Goal: Use online tool/utility: Utilize a website feature to perform a specific function

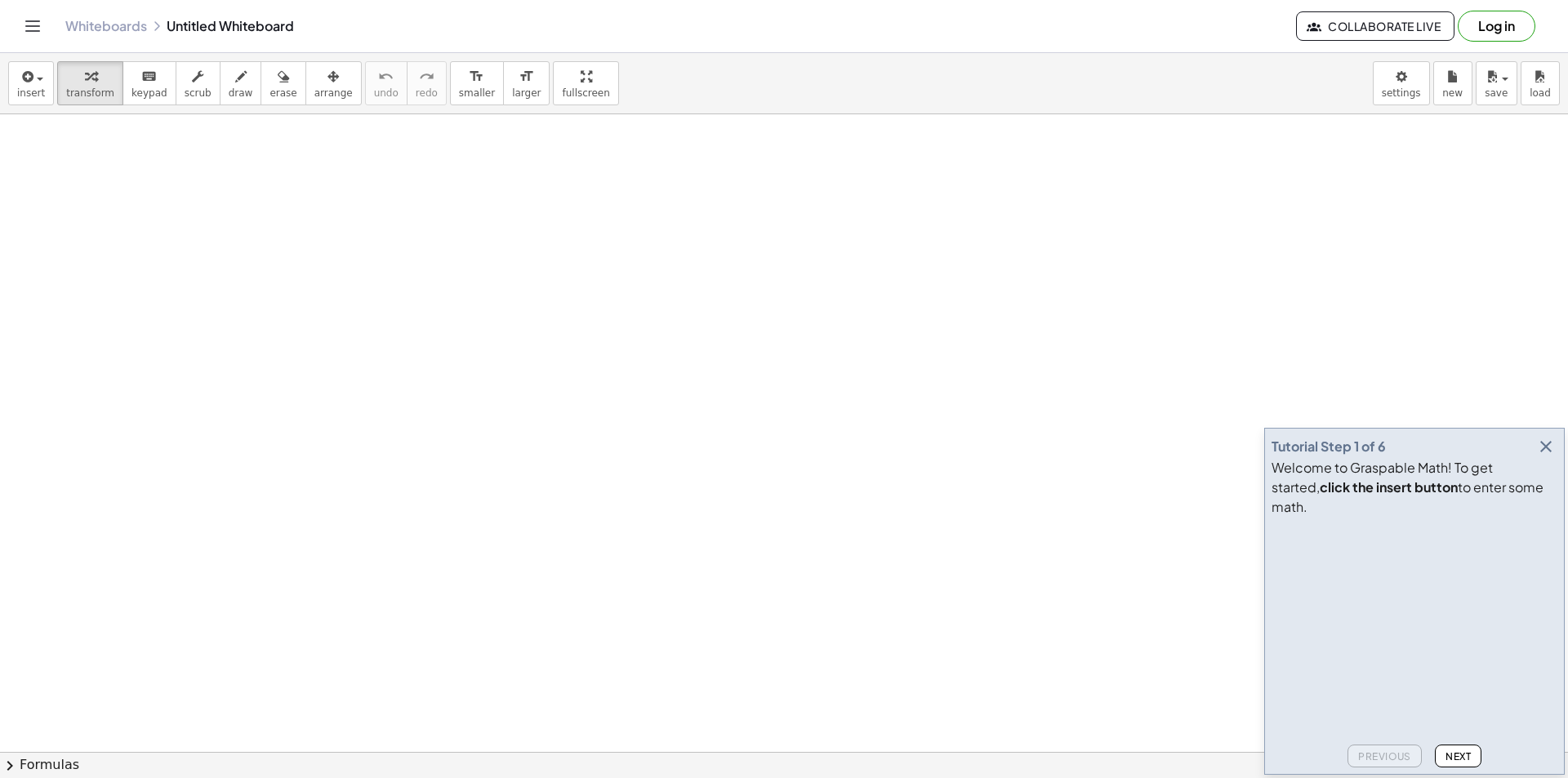
drag, startPoint x: 114, startPoint y: 204, endPoint x: 133, endPoint y: 207, distance: 19.2
click at [229, 95] on span "draw" at bounding box center [240, 93] width 24 height 12
drag, startPoint x: 66, startPoint y: 220, endPoint x: 56, endPoint y: 276, distance: 56.9
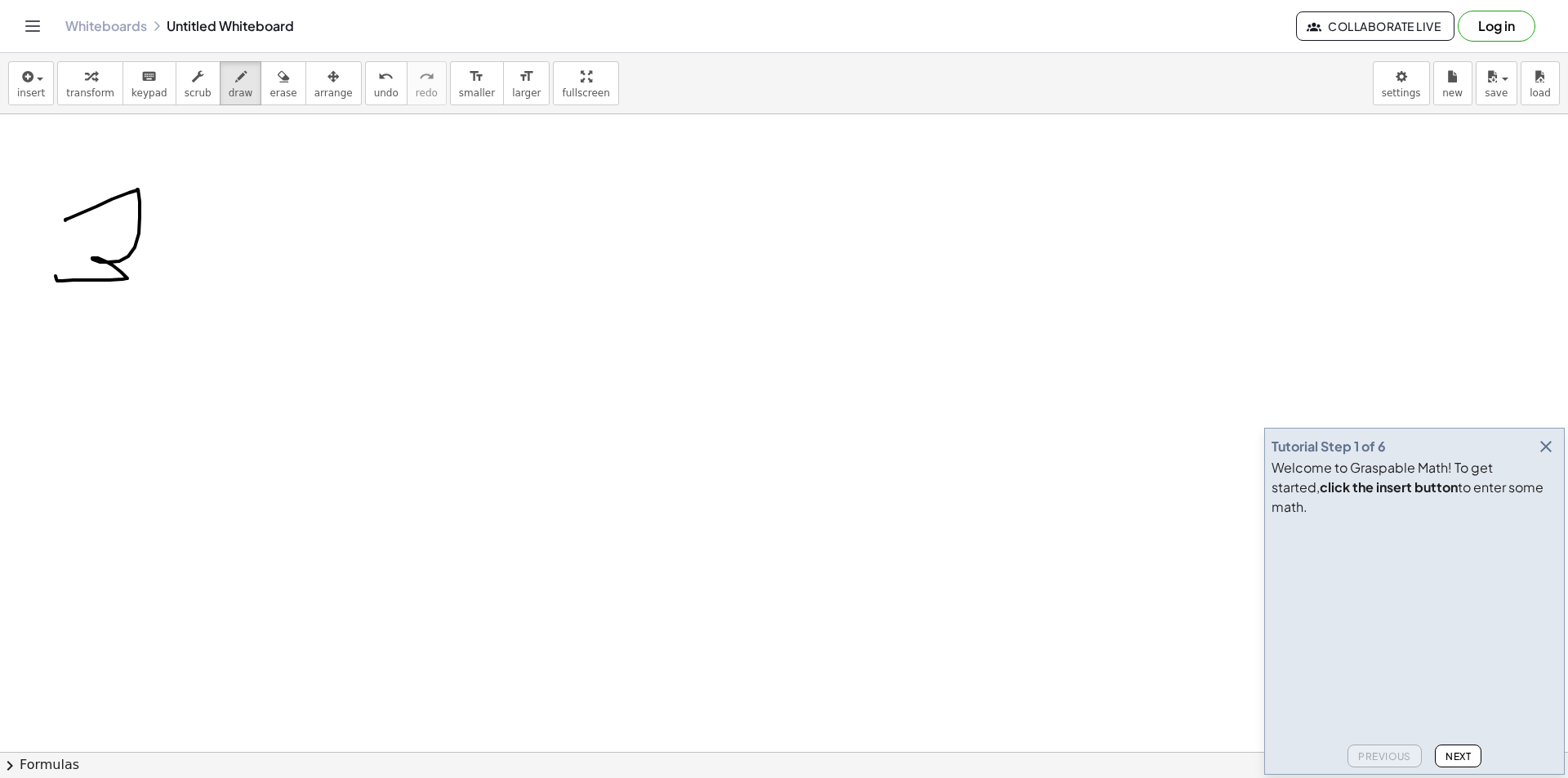
drag, startPoint x: 548, startPoint y: 88, endPoint x: 548, endPoint y: 160, distance: 72.0
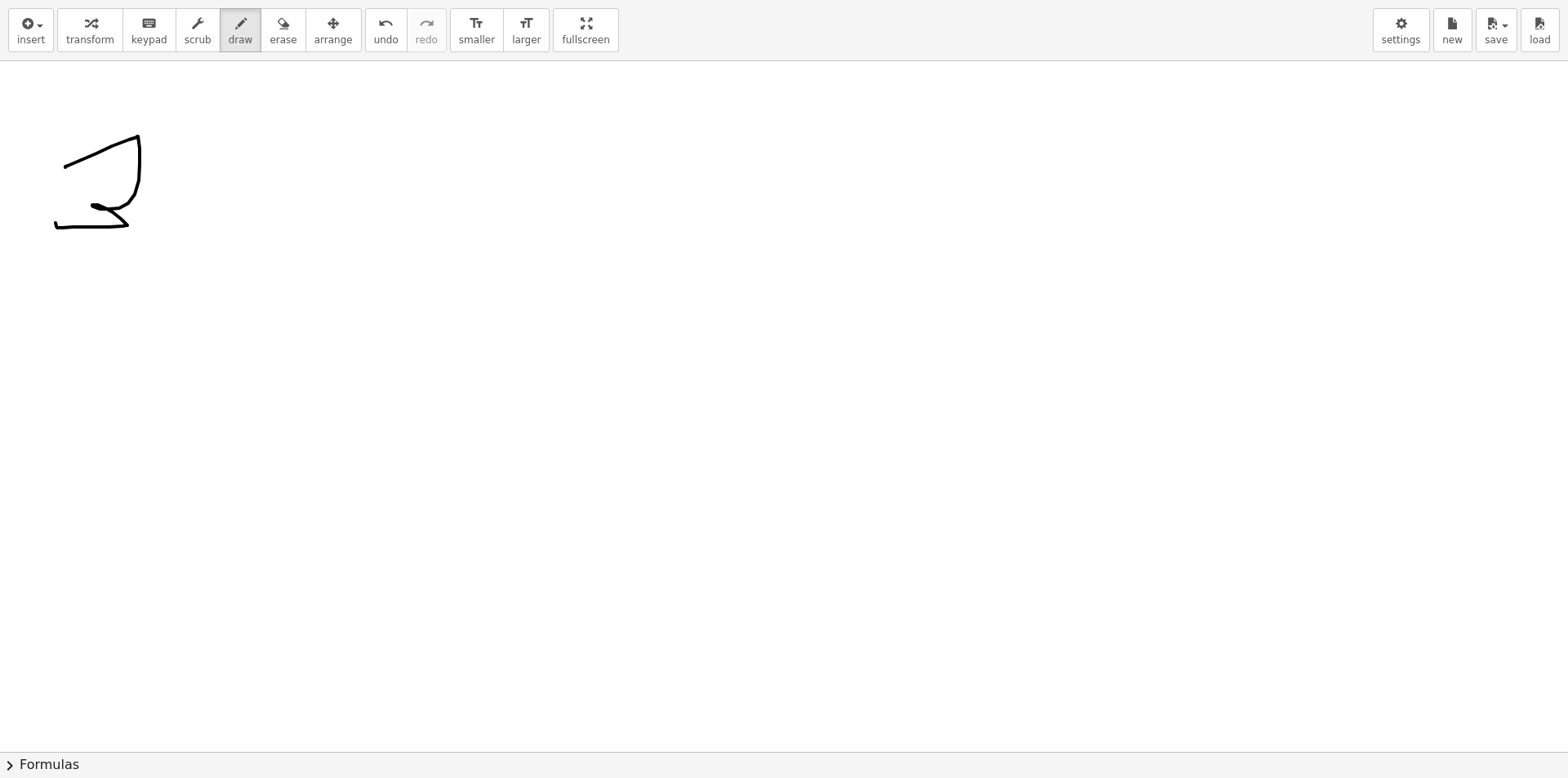
click at [548, 160] on div "insert select one: Math Expression Function Text Youtube Video Graphing Geometr…" at bounding box center [784, 389] width 1568 height 778
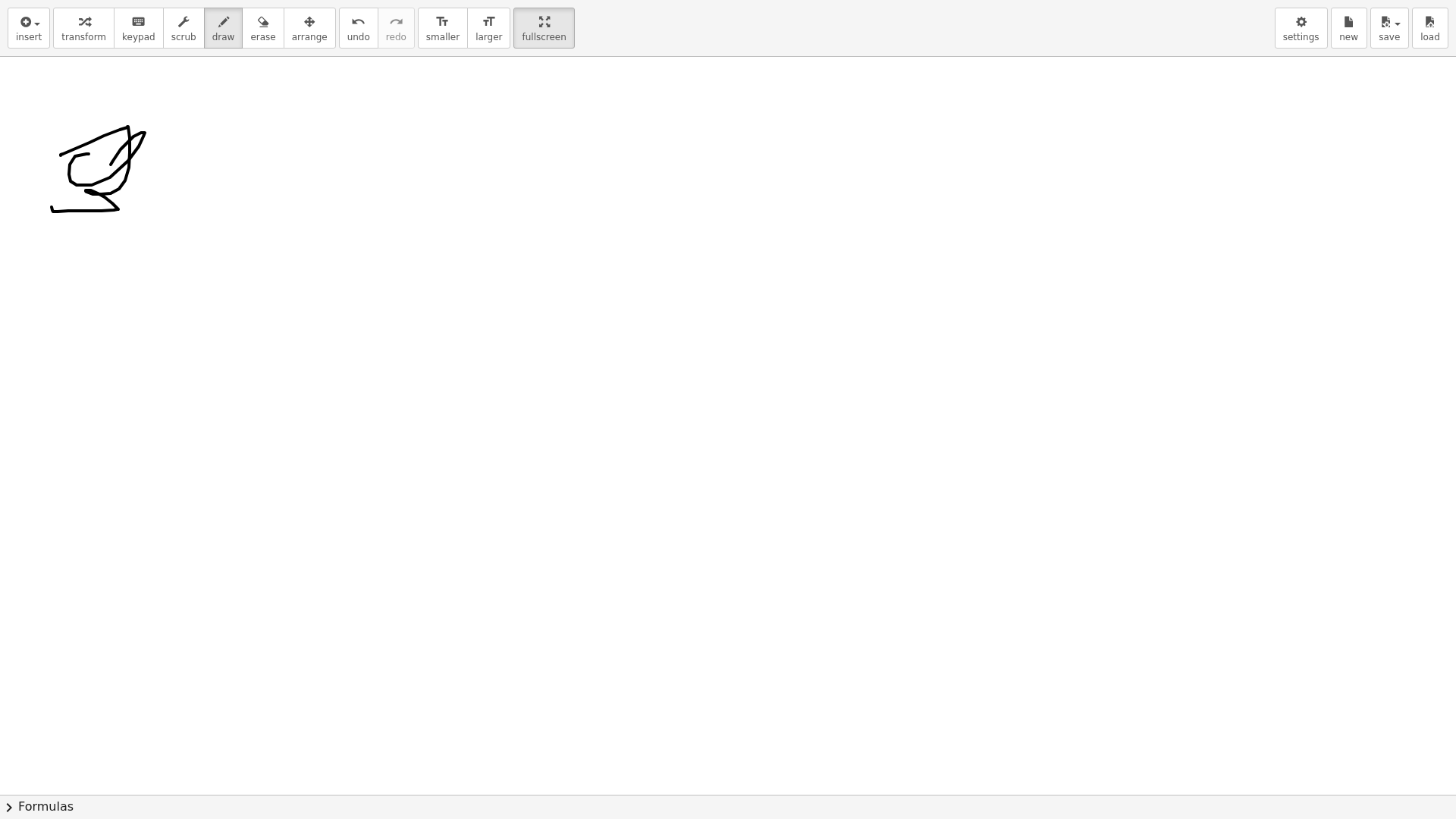
drag, startPoint x: 110, startPoint y: 178, endPoint x: 114, endPoint y: 57, distance: 121.1
click at [126, 143] on div at bounding box center [728, 794] width 1456 height 1475
click at [250, 39] on span "erase" at bounding box center [262, 37] width 25 height 11
drag, startPoint x: 178, startPoint y: 110, endPoint x: 162, endPoint y: 127, distance: 23.3
click at [134, 158] on div at bounding box center [728, 794] width 1456 height 1475
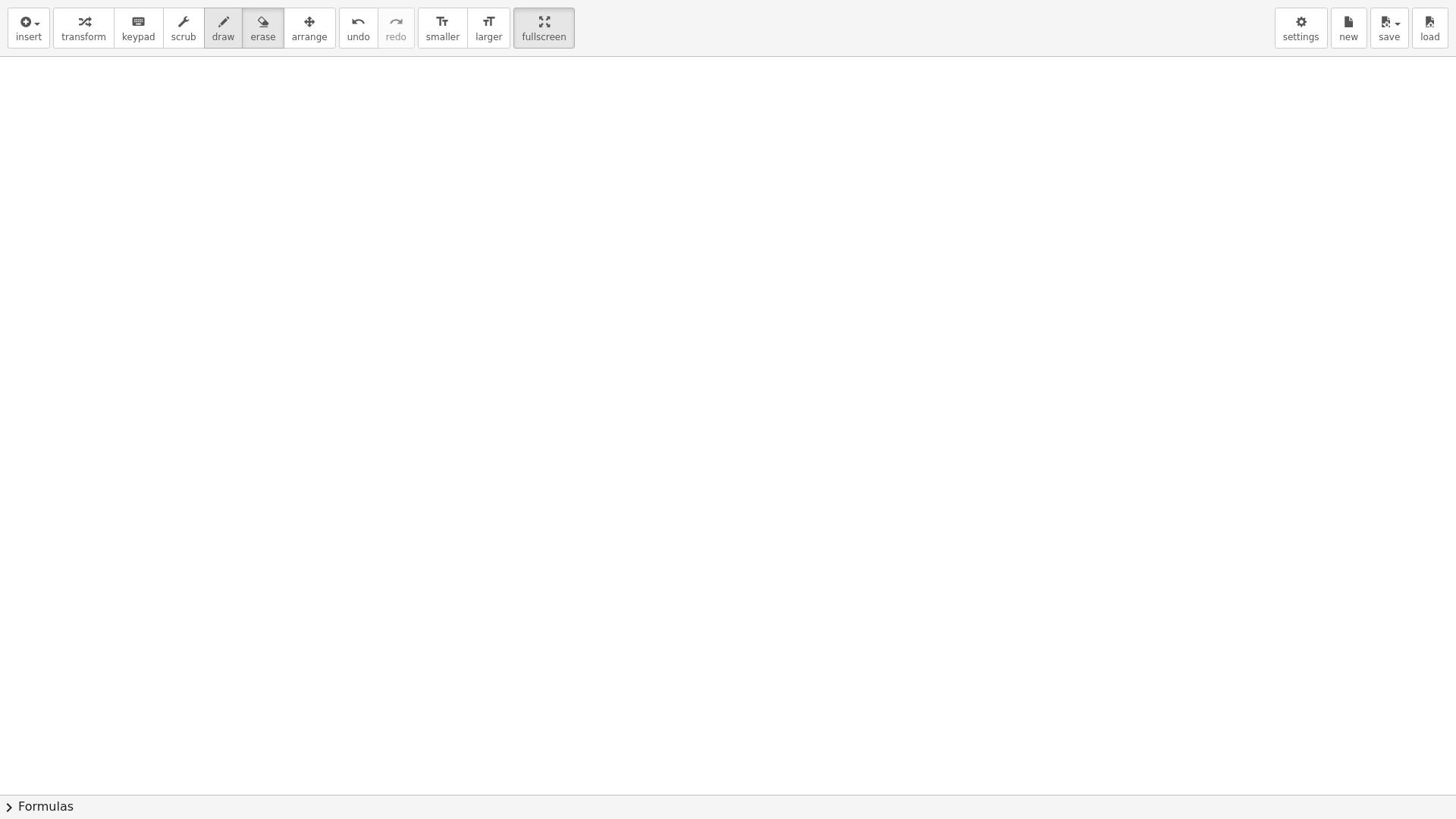
click at [204, 13] on button "draw" at bounding box center [223, 28] width 39 height 41
drag, startPoint x: 125, startPoint y: 191, endPoint x: 110, endPoint y: 229, distance: 40.9
click at [110, 228] on div at bounding box center [728, 794] width 1456 height 1475
click at [167, 225] on div at bounding box center [728, 794] width 1456 height 1475
drag, startPoint x: 191, startPoint y: 184, endPoint x: 194, endPoint y: 242, distance: 58.1
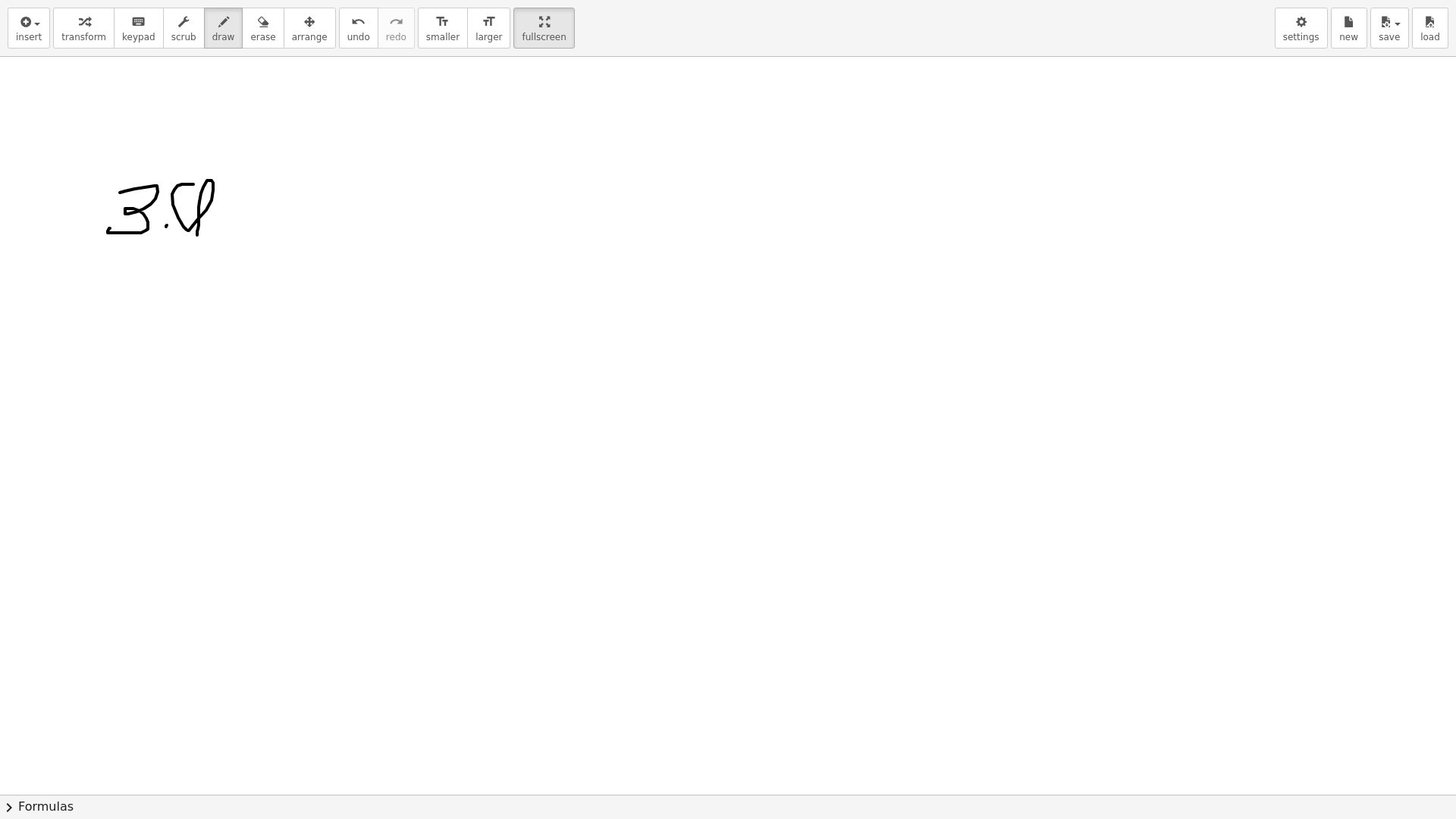
click at [194, 242] on div at bounding box center [728, 794] width 1456 height 1475
drag, startPoint x: 236, startPoint y: 186, endPoint x: 234, endPoint y: 225, distance: 39.1
click at [233, 225] on div at bounding box center [728, 794] width 1456 height 1475
drag, startPoint x: 241, startPoint y: 182, endPoint x: 274, endPoint y: 181, distance: 33.0
click at [278, 180] on div at bounding box center [728, 794] width 1456 height 1475
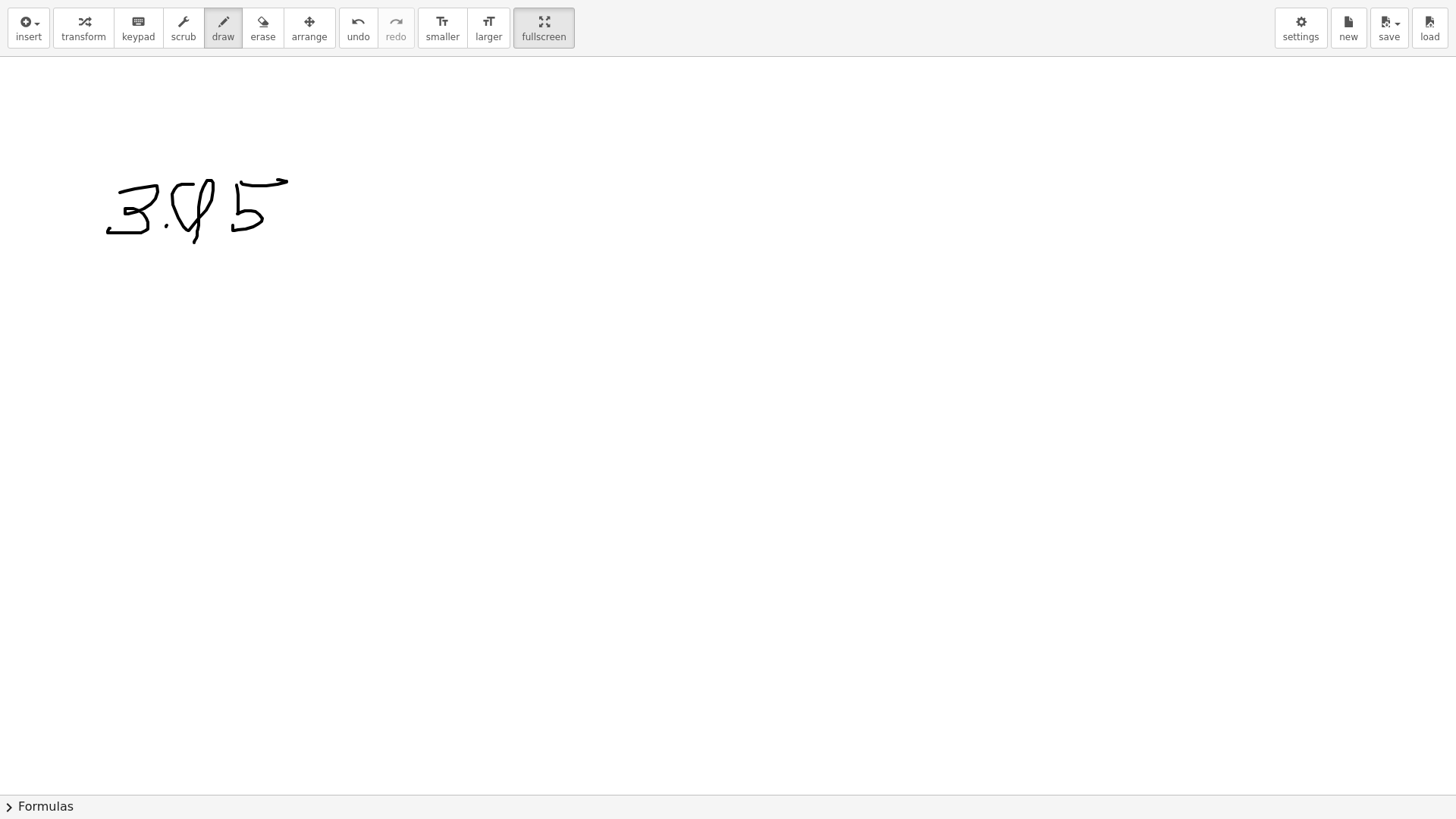
drag, startPoint x: 107, startPoint y: 266, endPoint x: 64, endPoint y: 279, distance: 44.9
click at [60, 294] on div at bounding box center [728, 794] width 1456 height 1475
drag, startPoint x: 79, startPoint y: 264, endPoint x: 124, endPoint y: 329, distance: 79.1
click at [128, 338] on div at bounding box center [728, 794] width 1456 height 1475
drag, startPoint x: 240, startPoint y: 266, endPoint x: 227, endPoint y: 320, distance: 55.5
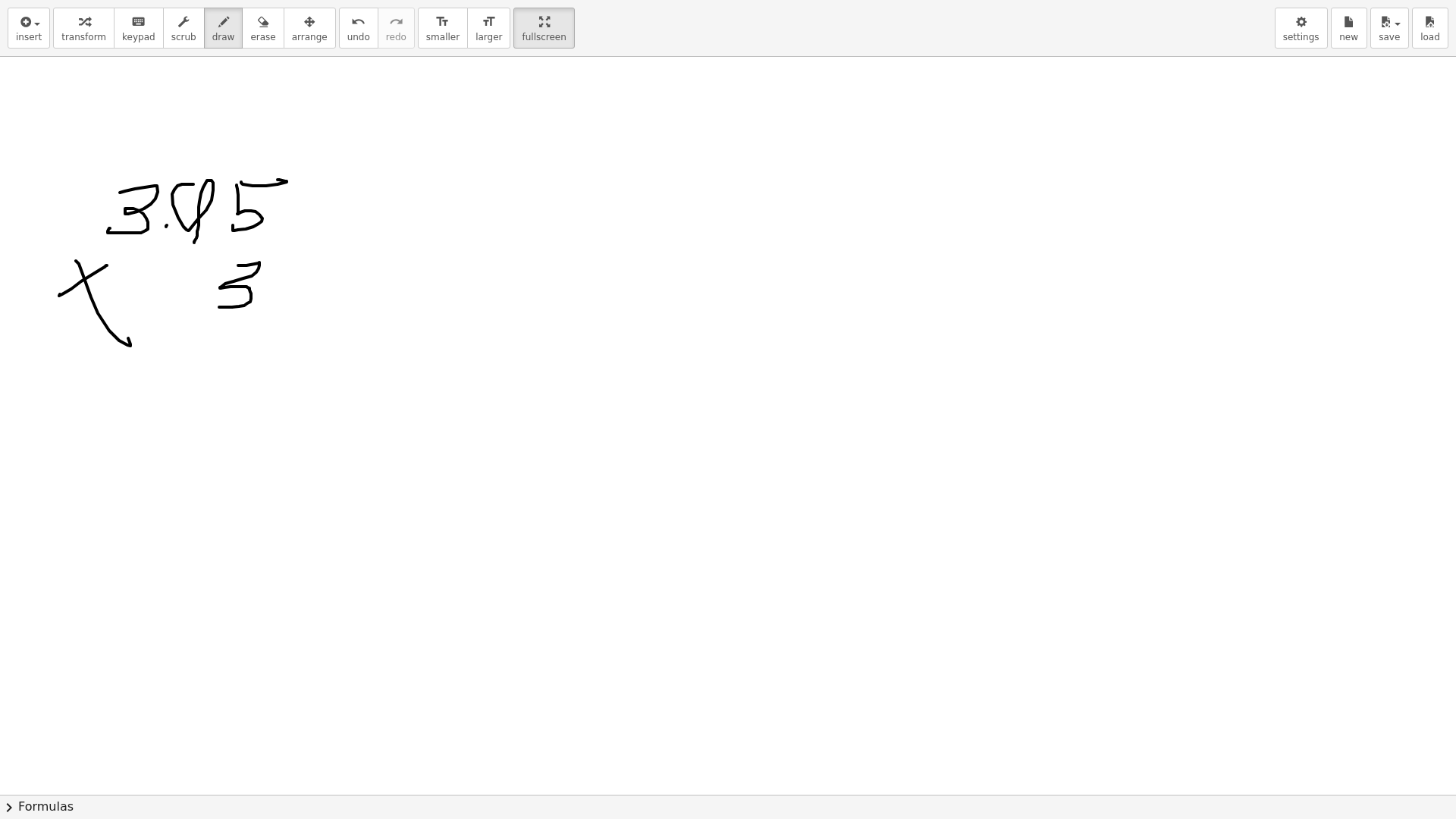
click at [221, 306] on div at bounding box center [728, 794] width 1456 height 1475
drag, startPoint x: 89, startPoint y: 340, endPoint x: 323, endPoint y: 331, distance: 234.2
click at [325, 331] on div at bounding box center [728, 794] width 1456 height 1475
click at [258, 388] on div at bounding box center [728, 794] width 1456 height 1475
drag, startPoint x: 267, startPoint y: 369, endPoint x: 286, endPoint y: 368, distance: 19.0
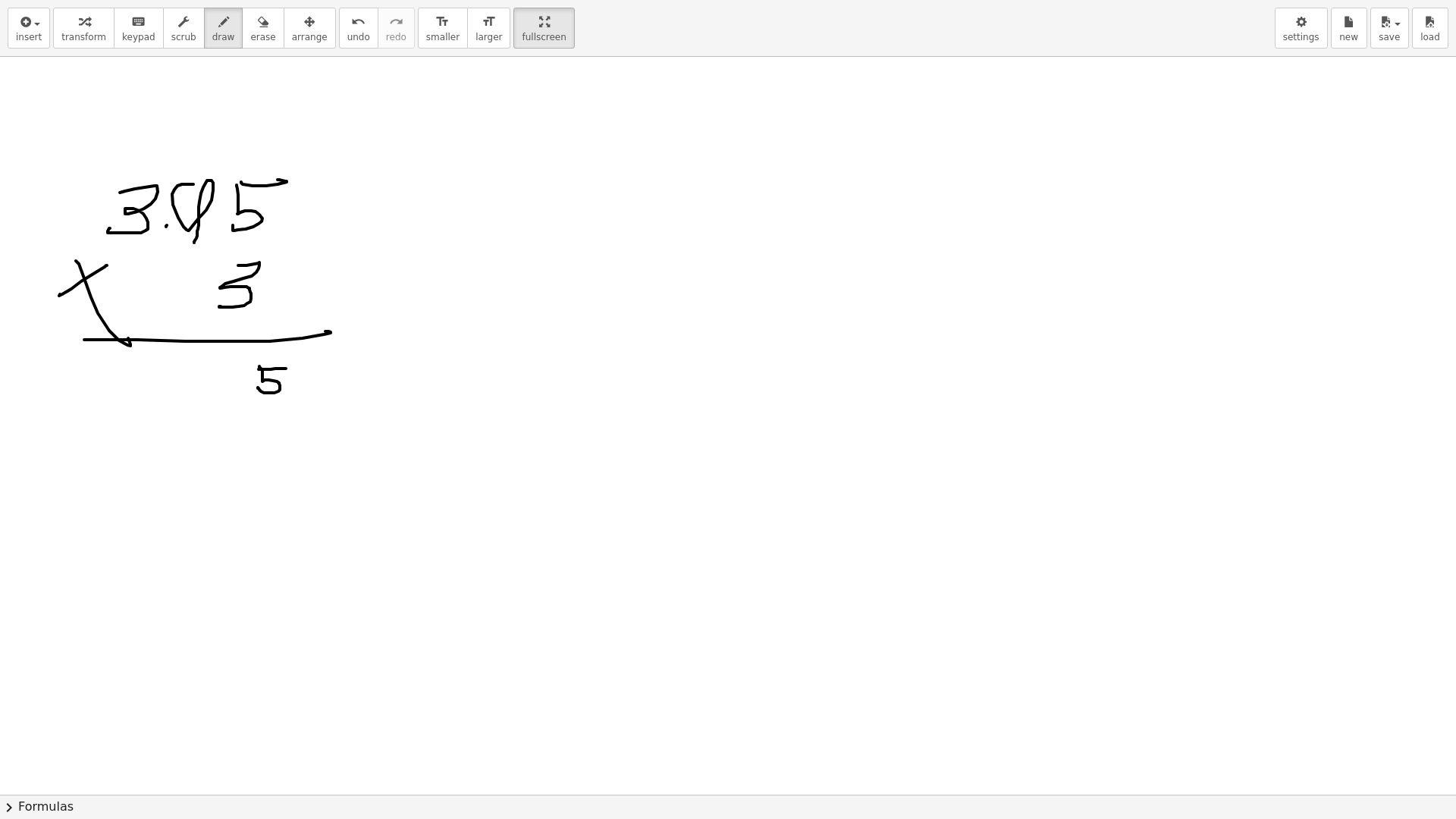
click at [286, 368] on div at bounding box center [728, 794] width 1456 height 1475
click at [212, 157] on div at bounding box center [728, 794] width 1456 height 1475
click at [211, 163] on div at bounding box center [728, 794] width 1456 height 1475
click at [225, 360] on div at bounding box center [728, 794] width 1456 height 1475
drag, startPoint x: 118, startPoint y: 161, endPoint x: 137, endPoint y: 178, distance: 25.5
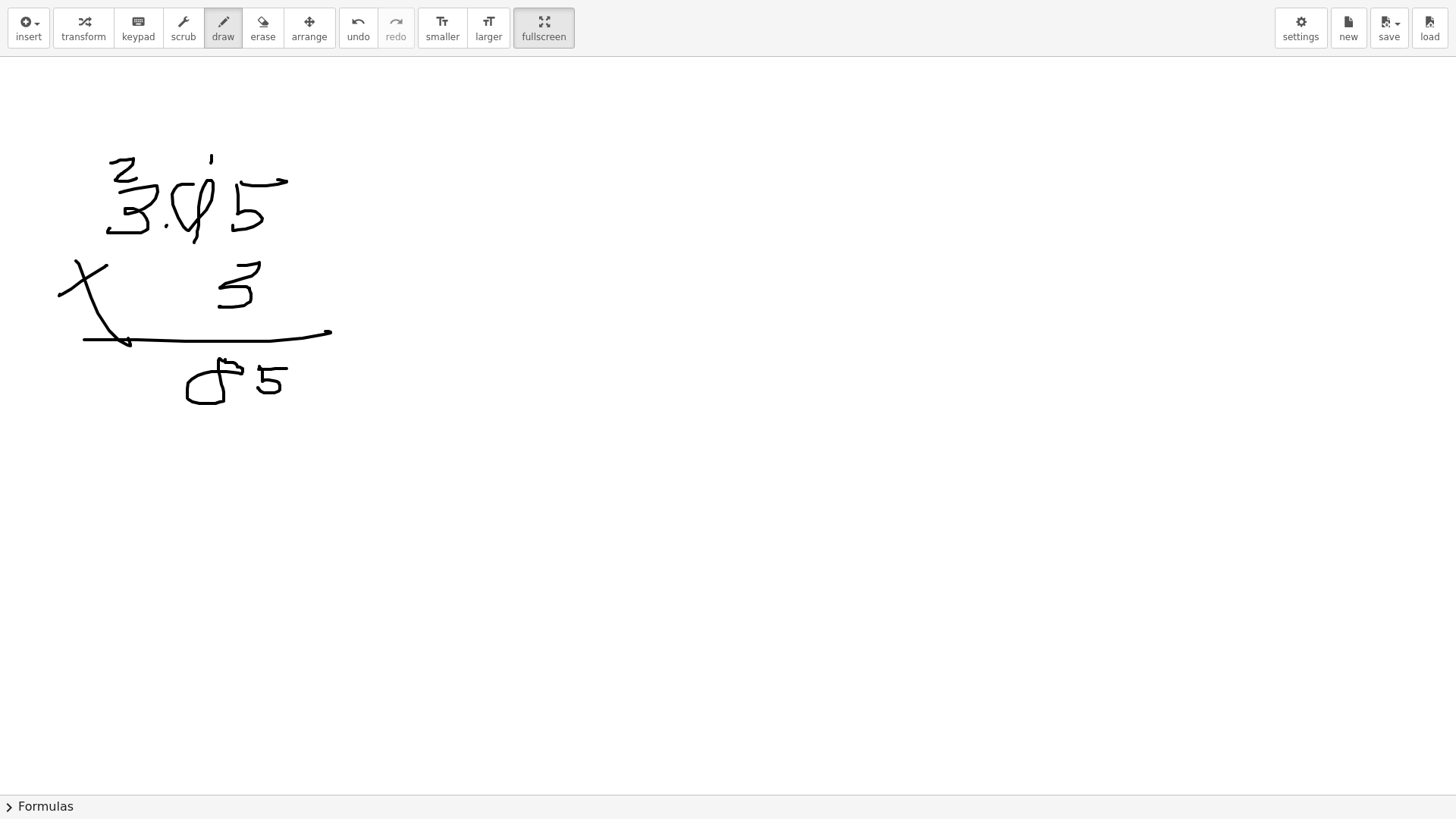
click at [137, 178] on div at bounding box center [728, 794] width 1456 height 1475
drag, startPoint x: 121, startPoint y: 360, endPoint x: 121, endPoint y: 408, distance: 48.0
click at [121, 408] on div at bounding box center [728, 794] width 1456 height 1475
drag, startPoint x: 152, startPoint y: 362, endPoint x: 156, endPoint y: 406, distance: 44.2
click at [156, 406] on div at bounding box center [728, 794] width 1456 height 1475
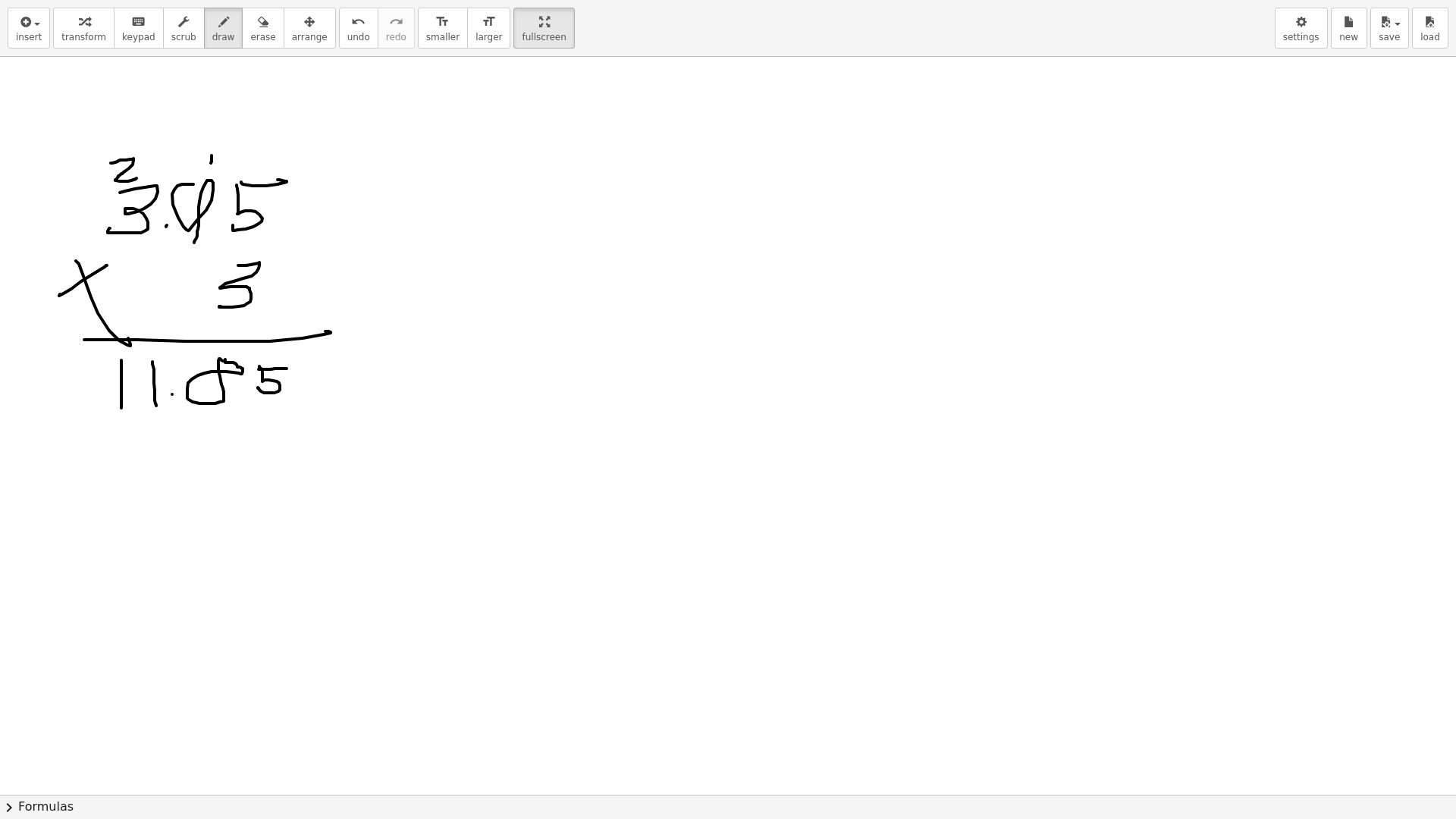
click at [172, 394] on div at bounding box center [728, 794] width 1456 height 1475
drag, startPoint x: 613, startPoint y: 220, endPoint x: 605, endPoint y: 245, distance: 26.2
click at [605, 245] on div at bounding box center [728, 794] width 1456 height 1475
drag, startPoint x: 606, startPoint y: 228, endPoint x: 591, endPoint y: 192, distance: 39.0
click at [591, 192] on div at bounding box center [728, 794] width 1456 height 1475
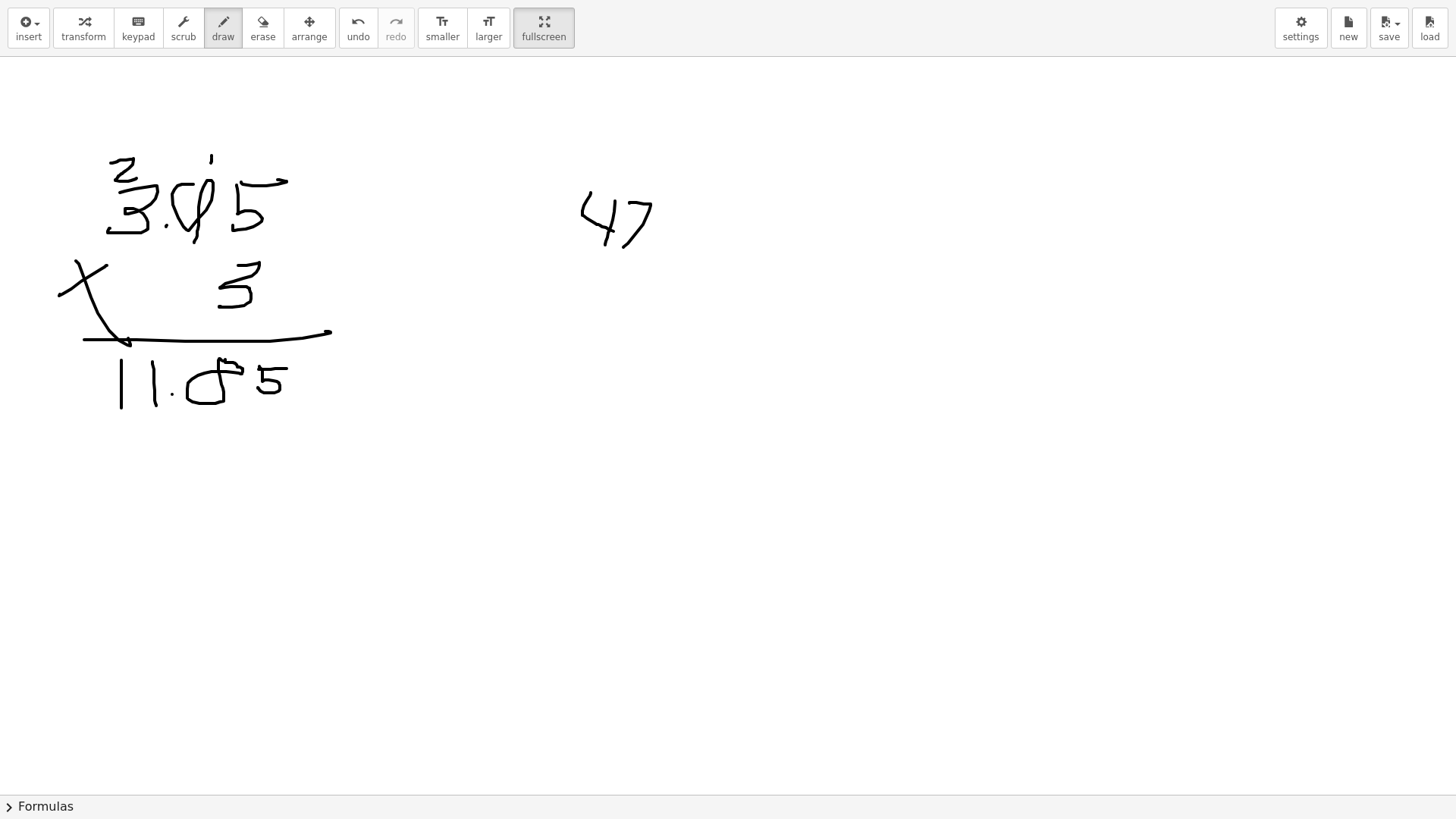
drag, startPoint x: 629, startPoint y: 202, endPoint x: 623, endPoint y: 247, distance: 45.4
click at [623, 247] on div at bounding box center [728, 794] width 1456 height 1475
click at [664, 243] on div at bounding box center [728, 794] width 1456 height 1475
drag, startPoint x: 697, startPoint y: 209, endPoint x: 676, endPoint y: 241, distance: 38.3
click at [672, 242] on div at bounding box center [728, 794] width 1456 height 1475
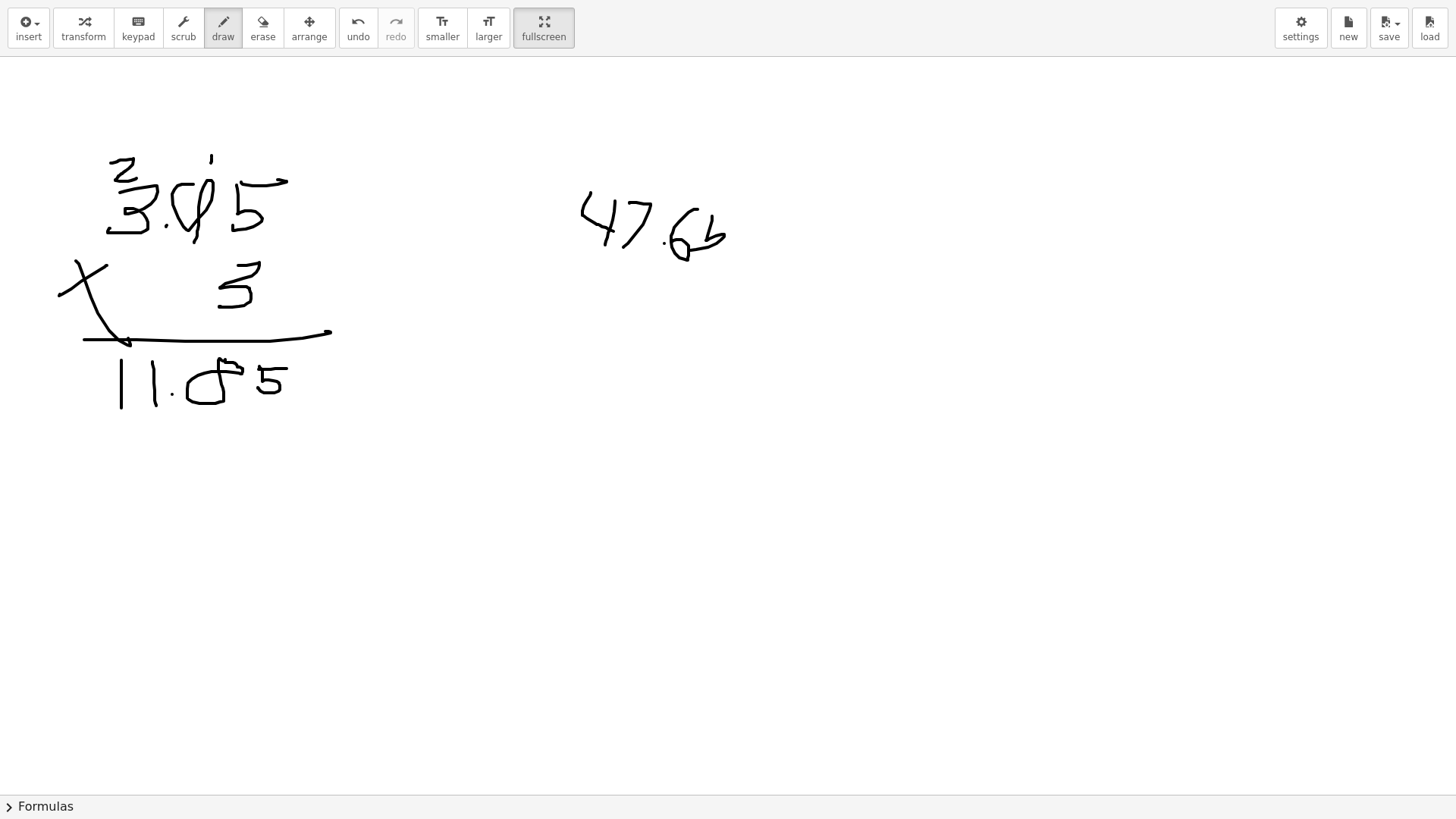
drag, startPoint x: 712, startPoint y: 216, endPoint x: 697, endPoint y: 246, distance: 33.5
click at [694, 249] on div at bounding box center [728, 794] width 1456 height 1475
click at [725, 206] on div at bounding box center [728, 794] width 1456 height 1475
drag, startPoint x: 531, startPoint y: 269, endPoint x: 589, endPoint y: 263, distance: 58.3
click at [589, 264] on div at bounding box center [728, 794] width 1456 height 1475
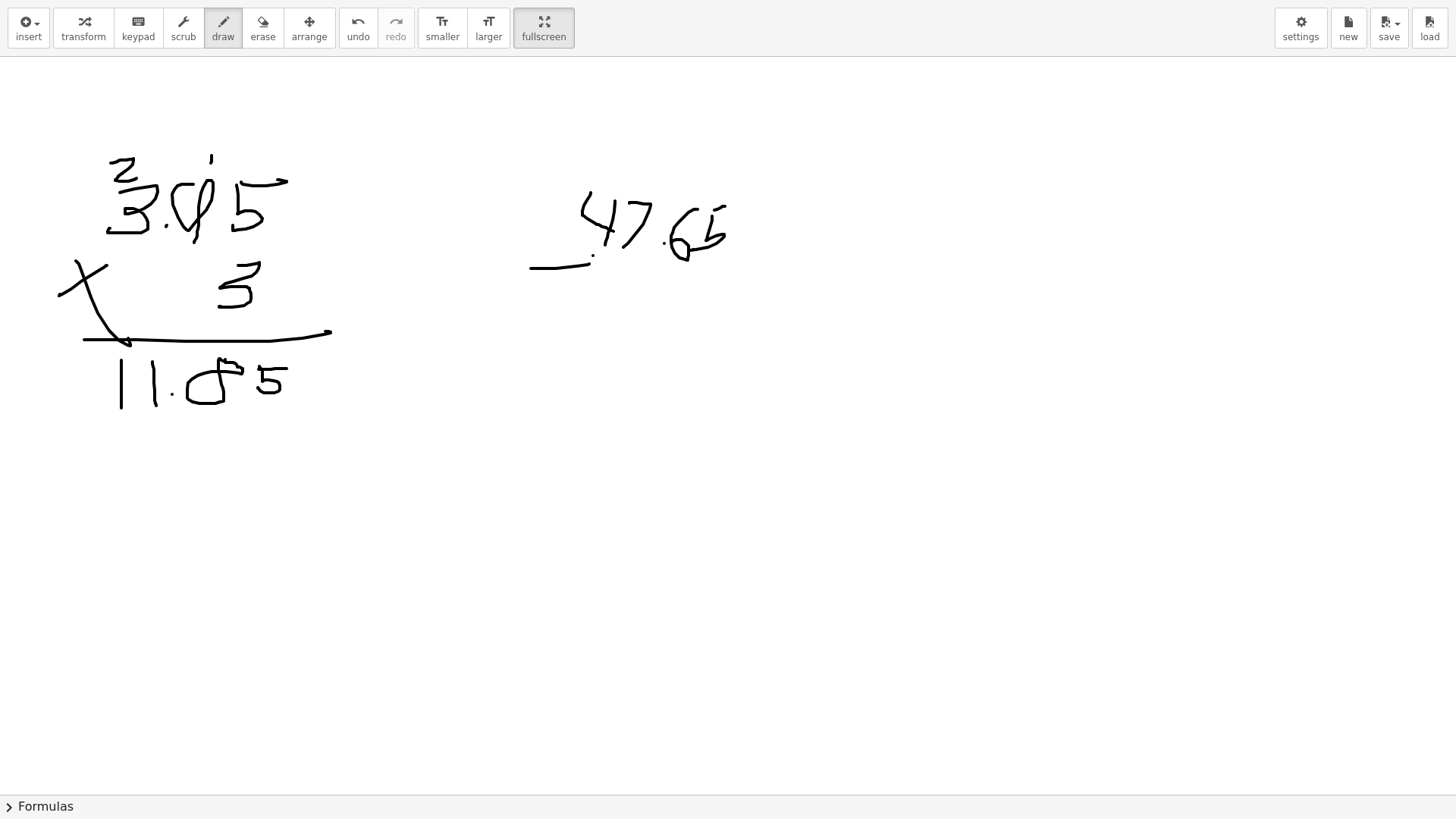
drag, startPoint x: 593, startPoint y: 256, endPoint x: 592, endPoint y: 293, distance: 37.0
click at [584, 308] on div at bounding box center [728, 794] width 1456 height 1475
drag, startPoint x: 631, startPoint y: 256, endPoint x: 631, endPoint y: 300, distance: 44.0
click at [612, 303] on div at bounding box center [728, 794] width 1456 height 1475
click at [660, 308] on div at bounding box center [728, 794] width 1456 height 1475
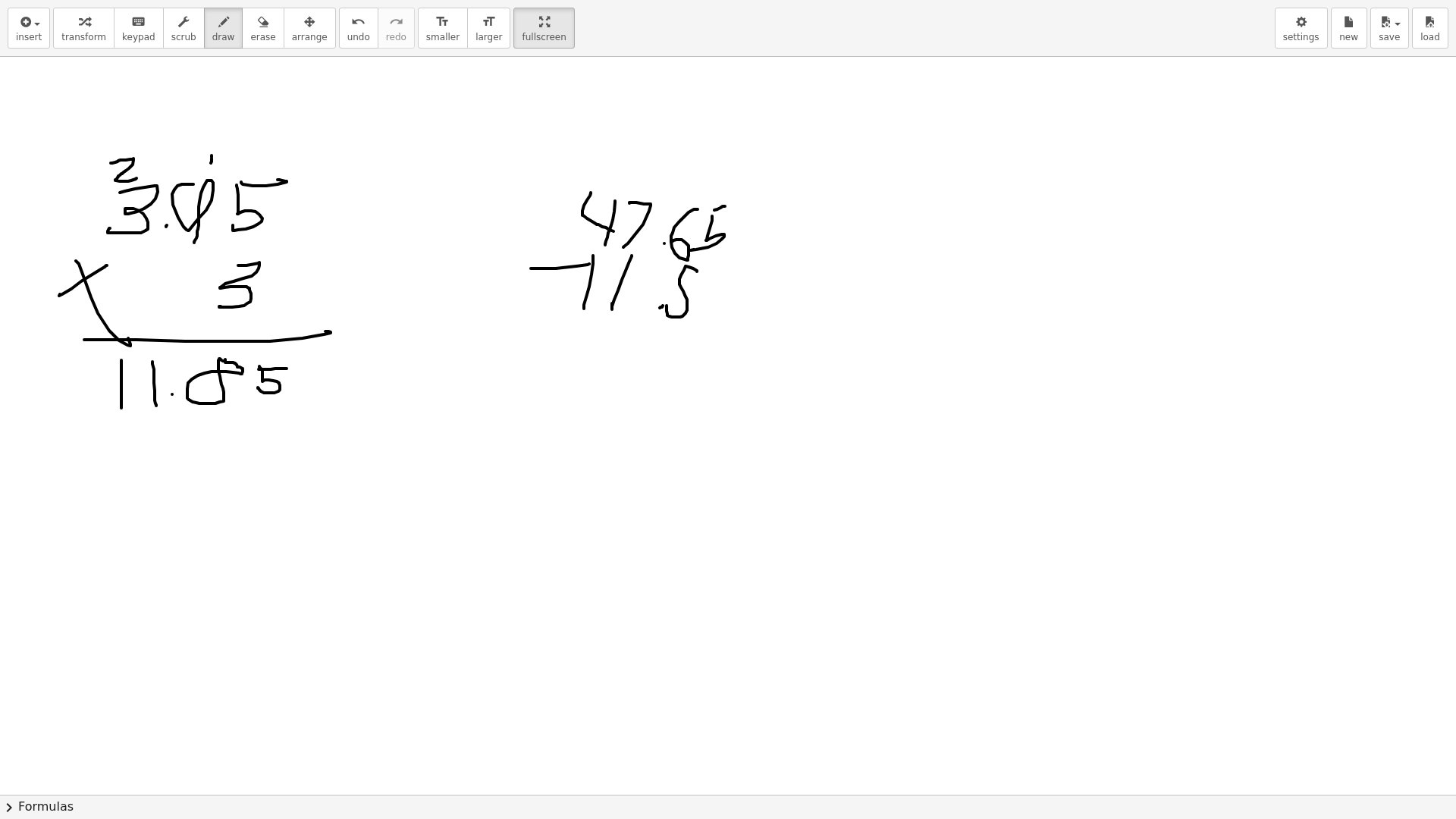
drag, startPoint x: 679, startPoint y: 284, endPoint x: 696, endPoint y: 272, distance: 20.8
click at [696, 272] on div at bounding box center [728, 794] width 1456 height 1475
drag, startPoint x: 710, startPoint y: 275, endPoint x: 716, endPoint y: 286, distance: 12.5
click at [700, 300] on div at bounding box center [728, 794] width 1456 height 1475
drag, startPoint x: 707, startPoint y: 279, endPoint x: 734, endPoint y: 263, distance: 31.4
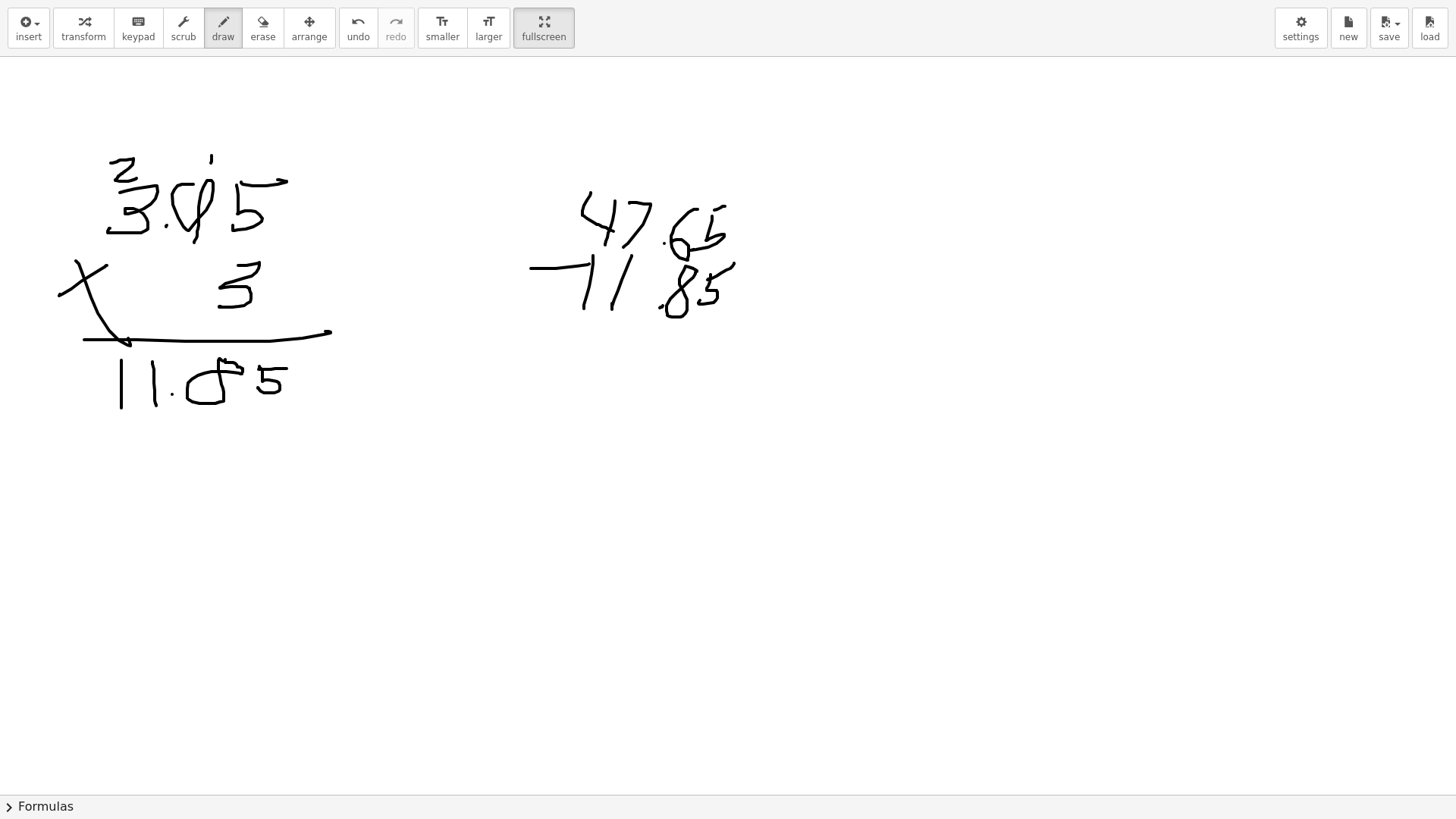
click at [734, 263] on div at bounding box center [728, 794] width 1456 height 1475
drag, startPoint x: 567, startPoint y: 329, endPoint x: 854, endPoint y: 313, distance: 287.4
click at [862, 313] on div at bounding box center [728, 794] width 1456 height 1475
click at [713, 361] on div at bounding box center [728, 794] width 1456 height 1475
click at [691, 247] on div at bounding box center [728, 794] width 1456 height 1475
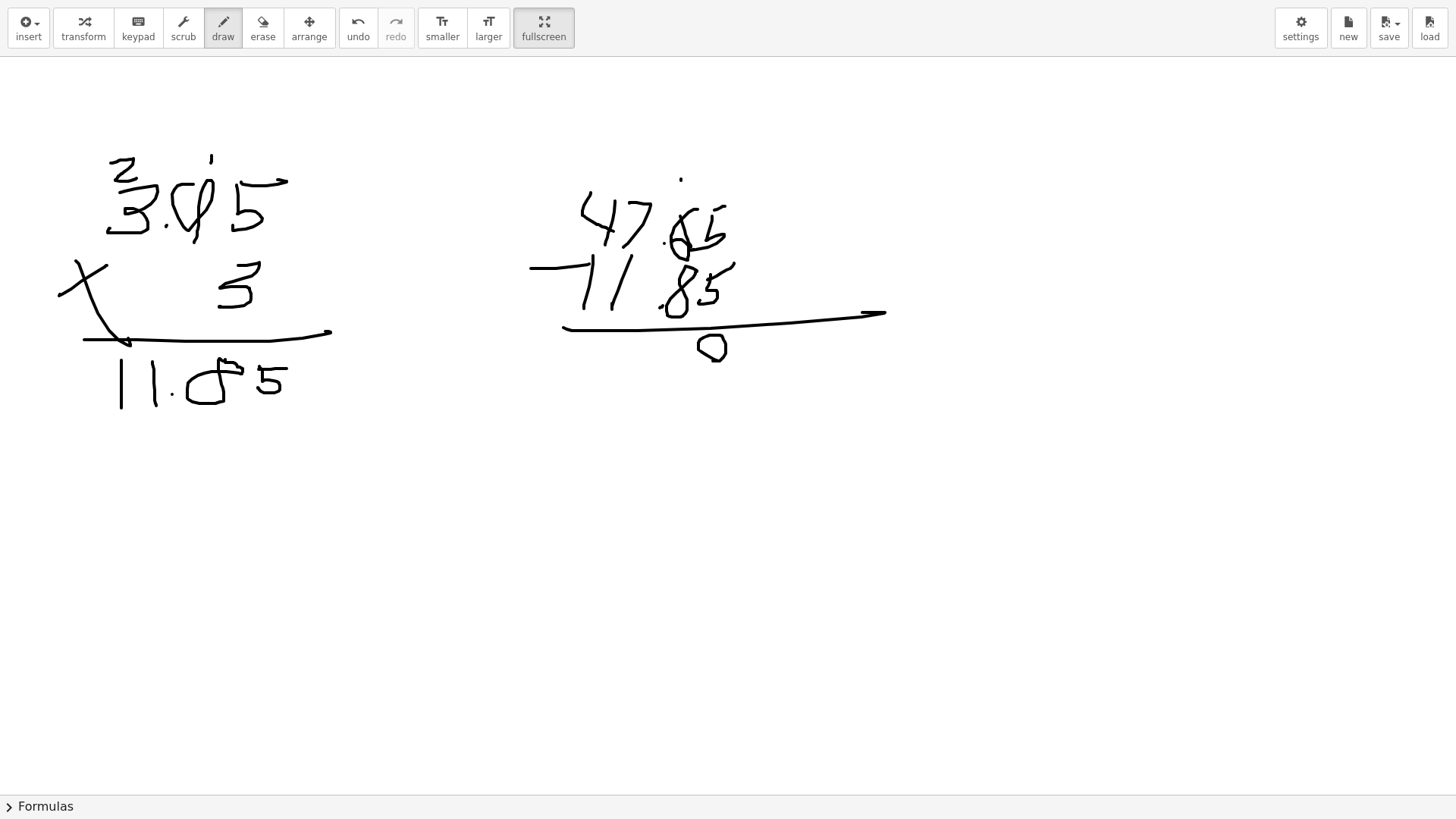
drag, startPoint x: 681, startPoint y: 179, endPoint x: 682, endPoint y: 198, distance: 19.0
click at [682, 198] on div at bounding box center [728, 794] width 1456 height 1475
drag, startPoint x: 702, startPoint y: 181, endPoint x: 694, endPoint y: 206, distance: 26.2
click at [694, 206] on div at bounding box center [728, 794] width 1456 height 1475
drag, startPoint x: 632, startPoint y: 192, endPoint x: 665, endPoint y: 203, distance: 34.8
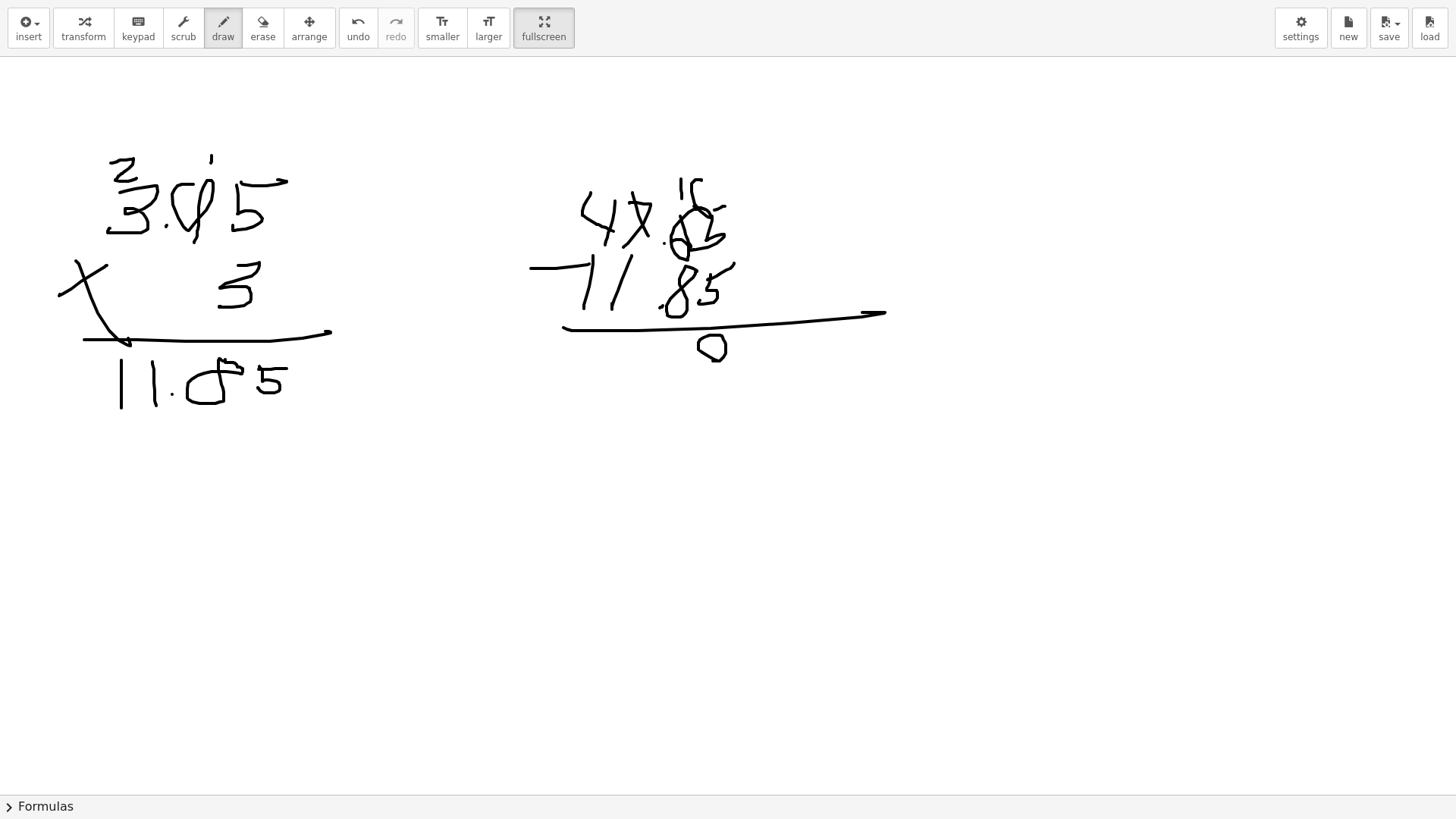
click at [655, 228] on div at bounding box center [728, 794] width 1456 height 1475
drag, startPoint x: 651, startPoint y: 168, endPoint x: 642, endPoint y: 186, distance: 20.1
click at [642, 186] on div at bounding box center [728, 794] width 1456 height 1475
click at [676, 335] on div at bounding box center [728, 794] width 1456 height 1475
drag, startPoint x: 646, startPoint y: 351, endPoint x: 660, endPoint y: 352, distance: 14.0
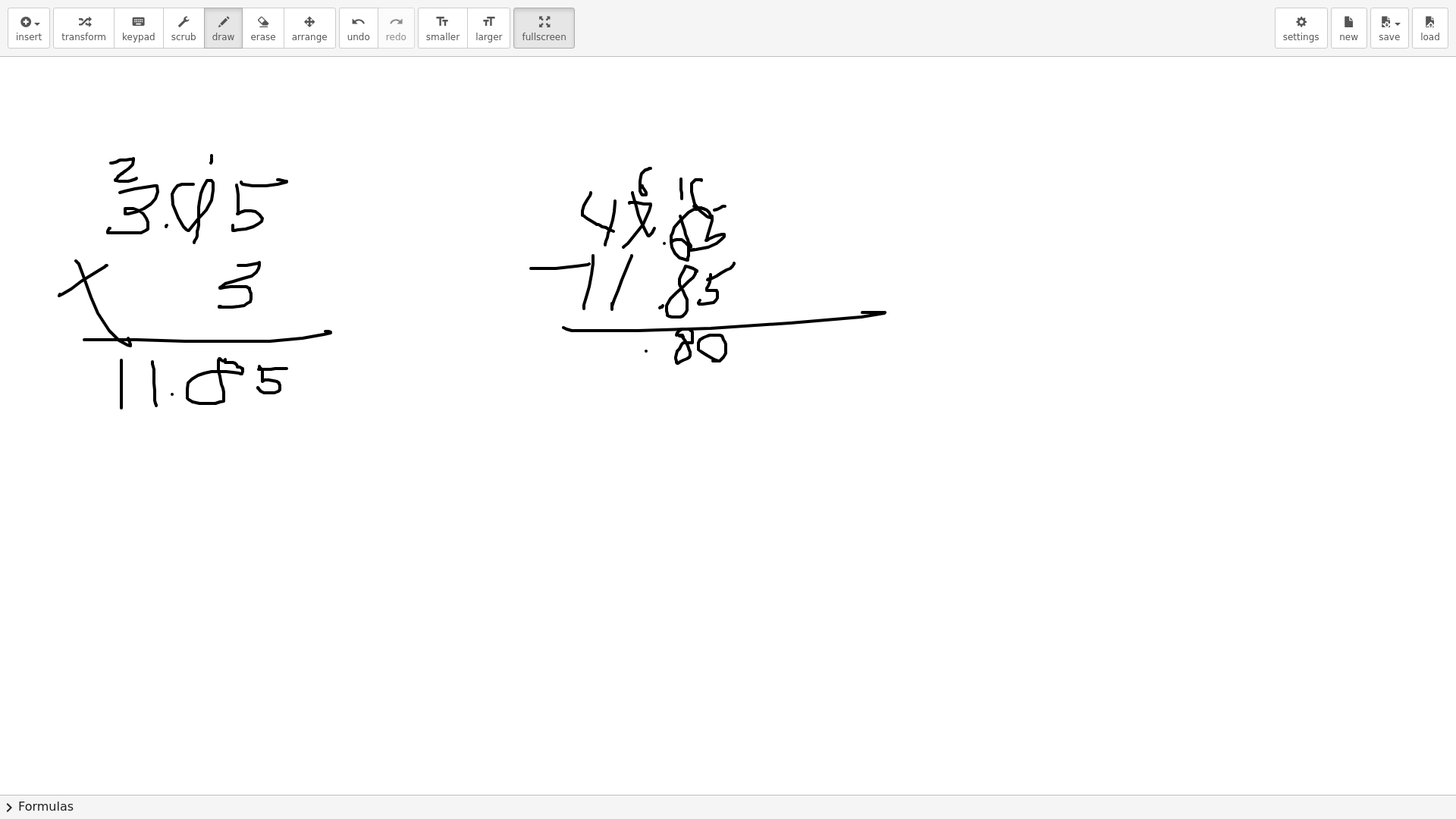
click at [651, 351] on div at bounding box center [728, 794] width 1456 height 1475
drag, startPoint x: 622, startPoint y: 337, endPoint x: 624, endPoint y: 358, distance: 21.1
click at [624, 358] on div at bounding box center [728, 794] width 1456 height 1475
drag, startPoint x: 624, startPoint y: 325, endPoint x: 613, endPoint y: 354, distance: 31.0
click at [613, 354] on div at bounding box center [728, 794] width 1456 height 1475
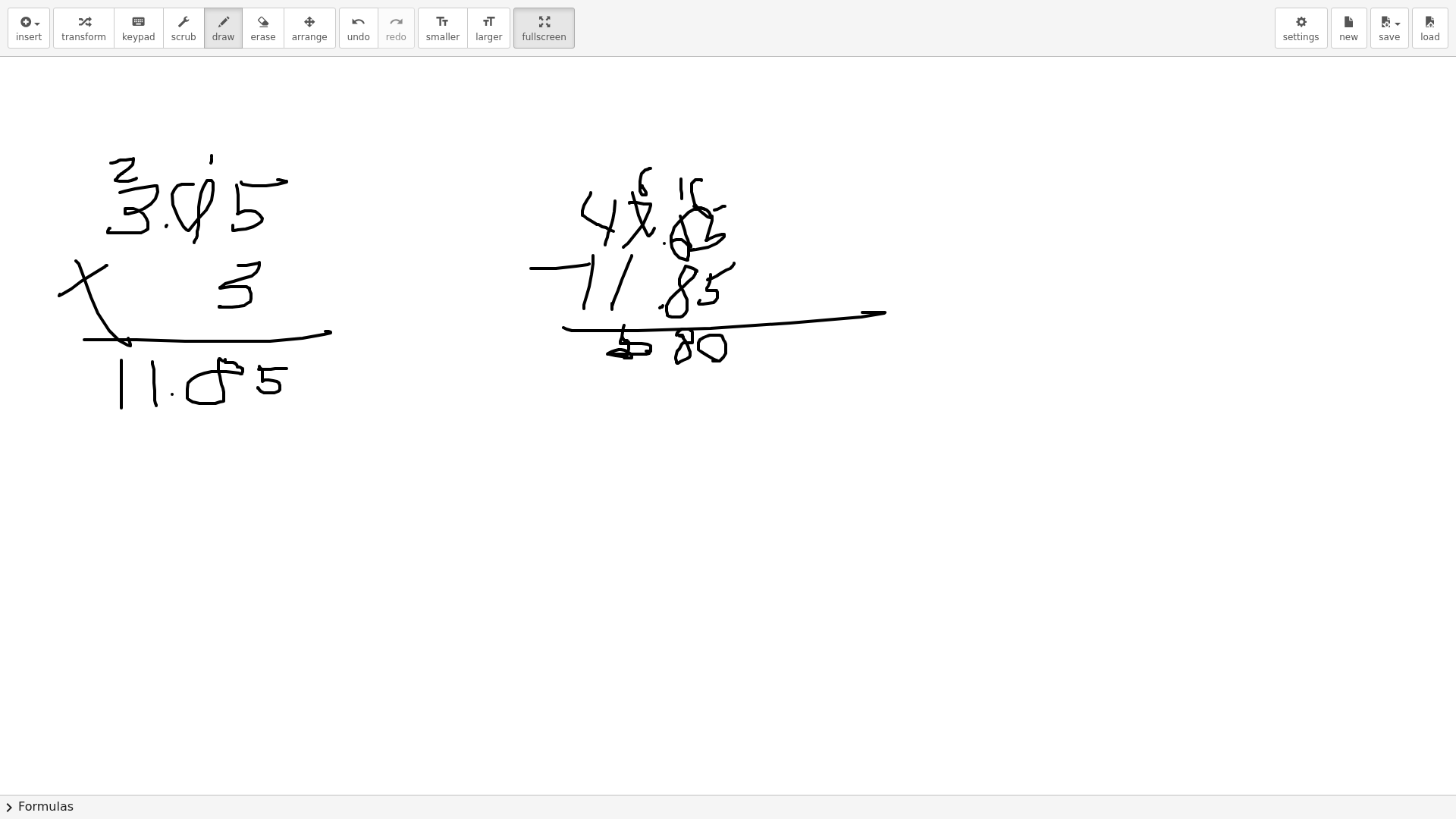
drag
click at [659, 319] on div at bounding box center [728, 794] width 1456 height 1475
drag, startPoint x: 585, startPoint y: 338, endPoint x: 573, endPoint y: 358, distance: 23.3
click at [573, 358] on div at bounding box center [728, 794] width 1456 height 1475
click at [648, 363] on div at bounding box center [728, 794] width 1456 height 1475
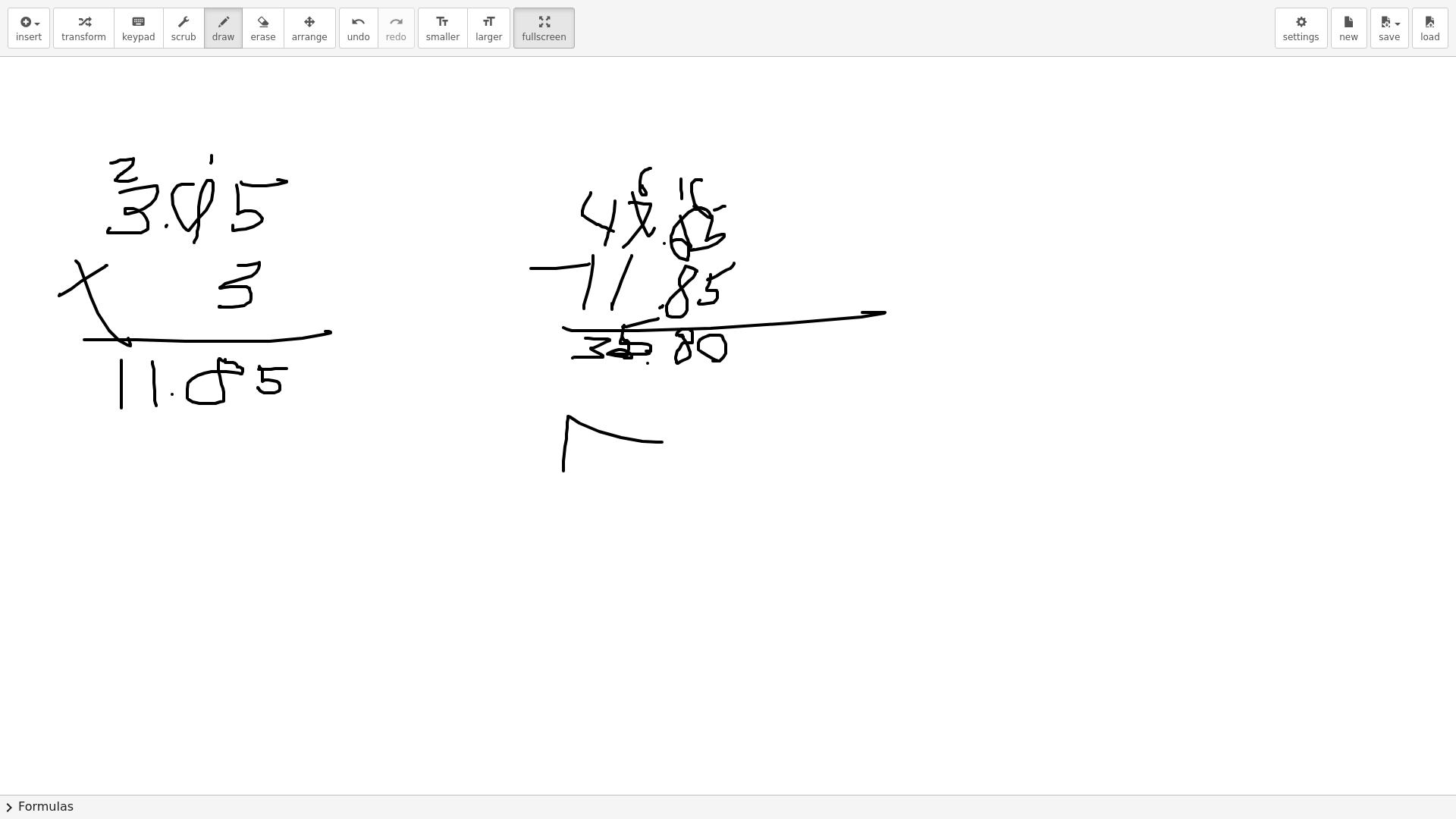
drag, startPoint x: 564, startPoint y: 471, endPoint x: 662, endPoint y: 442, distance: 102.2
click at [662, 442] on div at bounding box center [728, 794] width 1456 height 1475
drag, startPoint x: 512, startPoint y: 427, endPoint x: 844, endPoint y: 404, distance: 332.8
click at [605, 448] on div at bounding box center [728, 794] width 1456 height 1475
drag, startPoint x: 960, startPoint y: 420, endPoint x: 1056, endPoint y: 358, distance: 114.3
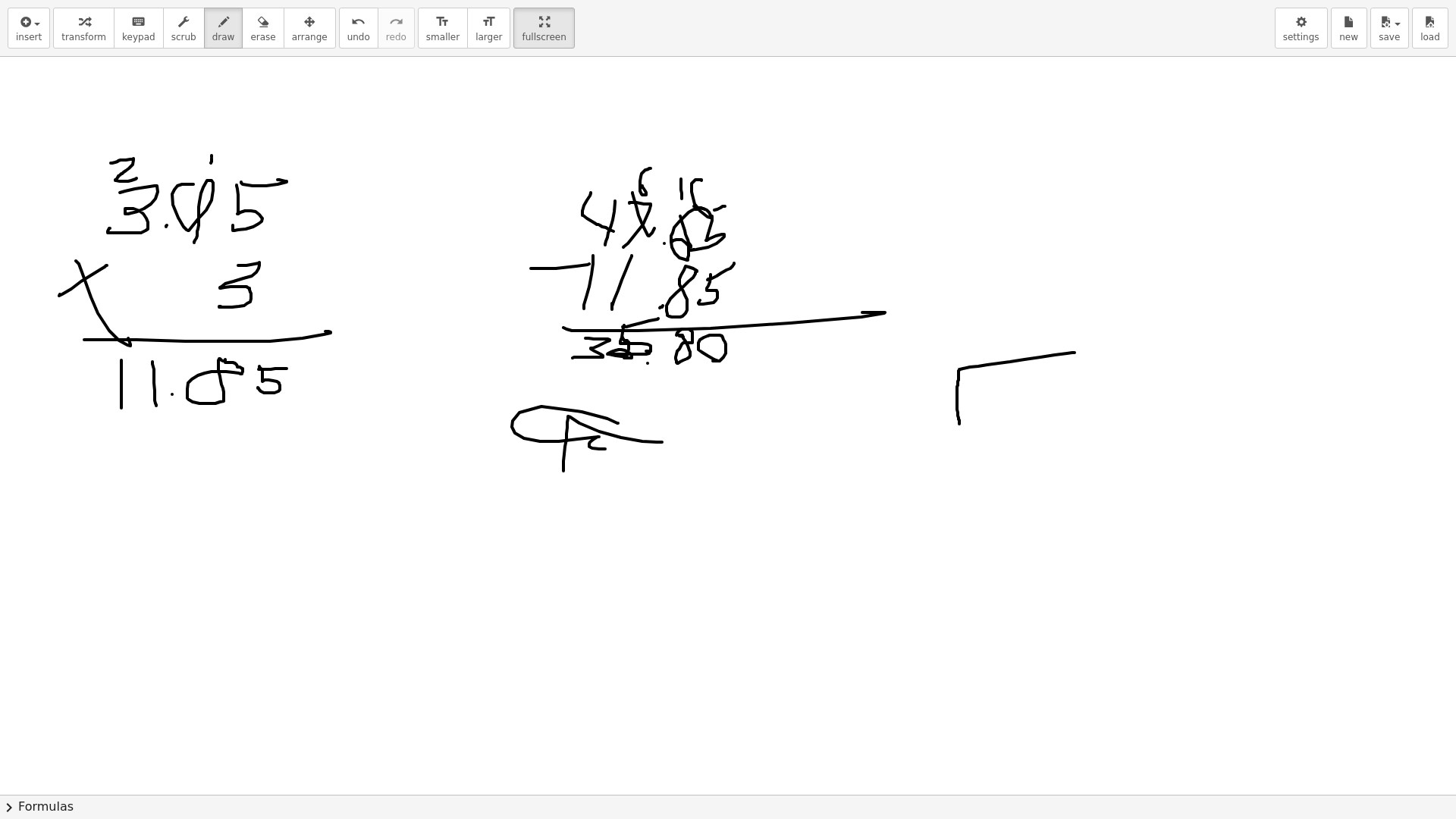
click at [1075, 352] on div at bounding box center [728, 794] width 1456 height 1475
drag, startPoint x: 965, startPoint y: 382, endPoint x: 963, endPoint y: 405, distance: 23.1
click at [963, 405] on div at bounding box center [728, 794] width 1456 height 1475
drag, startPoint x: 997, startPoint y: 384, endPoint x: 1009, endPoint y: 375, distance: 15.0
click at [1009, 375] on div at bounding box center [728, 794] width 1456 height 1475
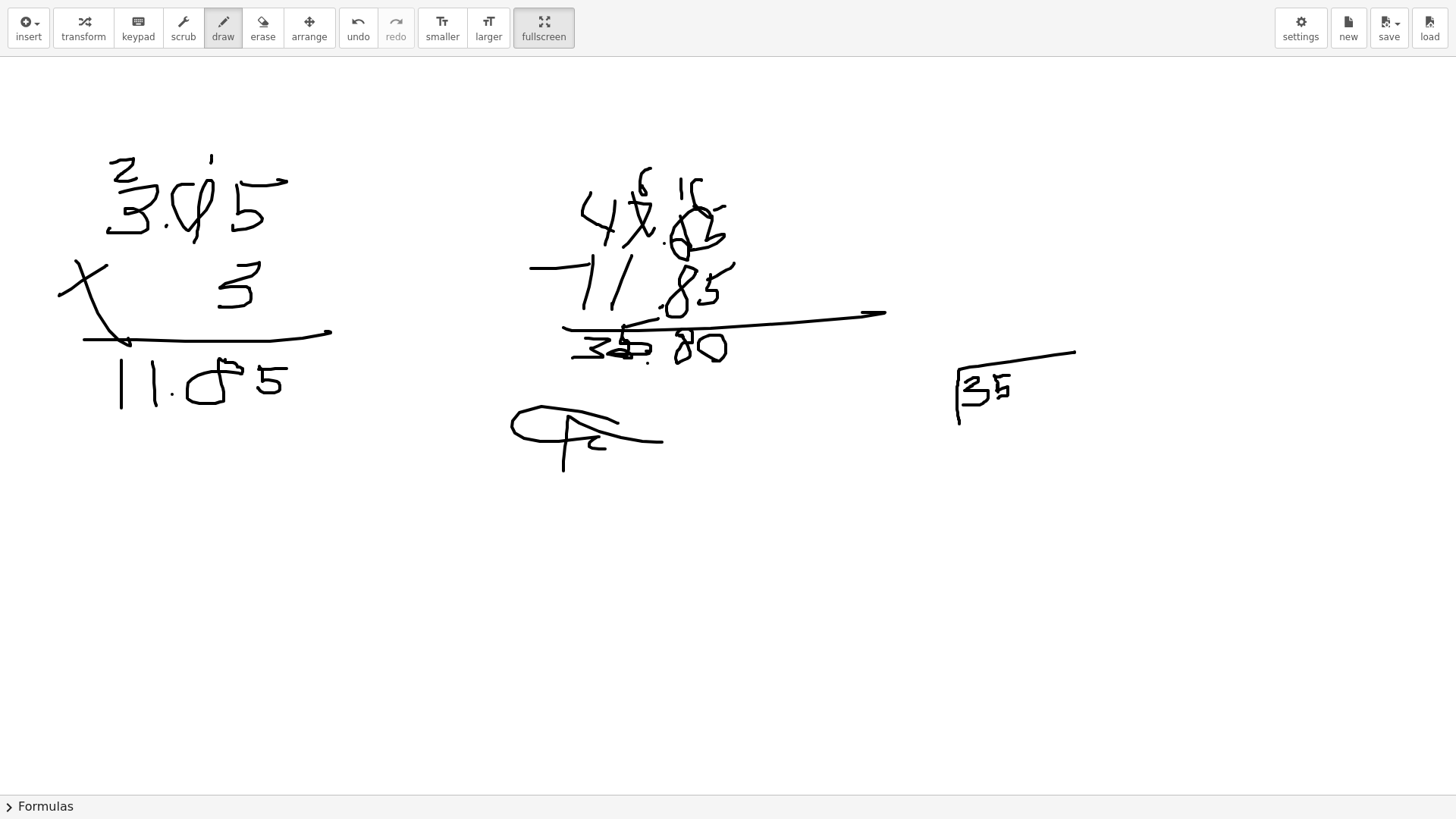
drag, startPoint x: 997, startPoint y: 391, endPoint x: 998, endPoint y: 398, distance: 7.1
click at [998, 398] on div at bounding box center [728, 794] width 1456 height 1475
click at [1019, 395] on div at bounding box center [728, 794] width 1456 height 1475
drag, startPoint x: 1037, startPoint y: 372, endPoint x: 1025, endPoint y: 378, distance: 13.4
click at [1025, 378] on div at bounding box center [728, 794] width 1456 height 1475
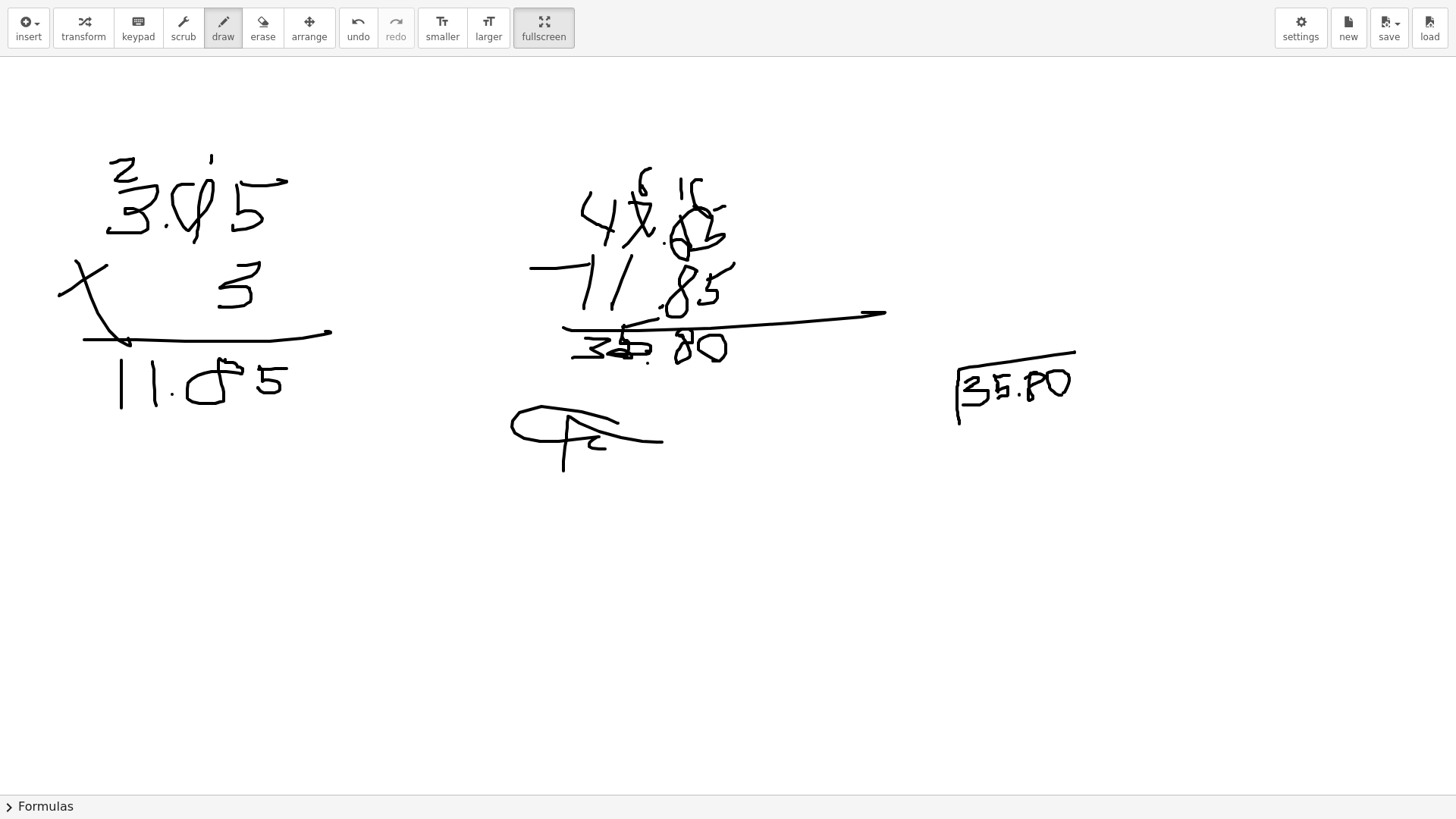
drag, startPoint x: 1062, startPoint y: 395, endPoint x: 1054, endPoint y: 396, distance: 8.1
click at [1054, 396] on div at bounding box center [728, 794] width 1456 height 1475
drag, startPoint x: 972, startPoint y: 475, endPoint x: 973, endPoint y: 499, distance: 24.0
click at [942, 510] on div at bounding box center [728, 794] width 1456 height 1475
drag, startPoint x: 1004, startPoint y: 482, endPoint x: 990, endPoint y: 496, distance: 19.8
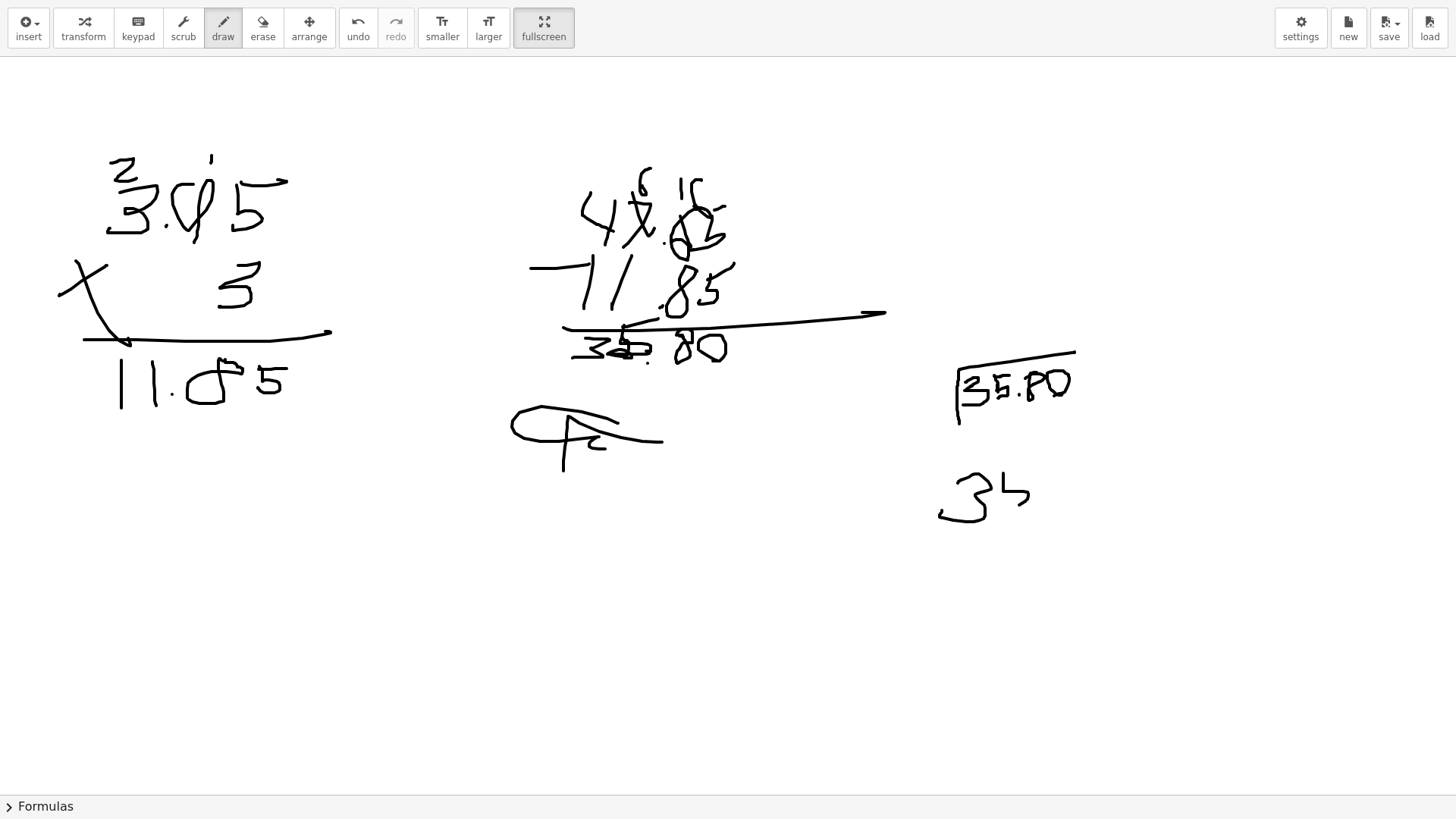
click at [975, 507] on div at bounding box center [728, 794] width 1456 height 1475
drag, startPoint x: 1010, startPoint y: 472, endPoint x: 1032, endPoint y: 463, distance: 23.8
click at [1031, 468] on div at bounding box center [728, 794] width 1456 height 1475
drag, startPoint x: 1068, startPoint y: 470, endPoint x: 1072, endPoint y: 477, distance: 8.1
click at [1070, 472] on div at bounding box center [728, 794] width 1456 height 1475
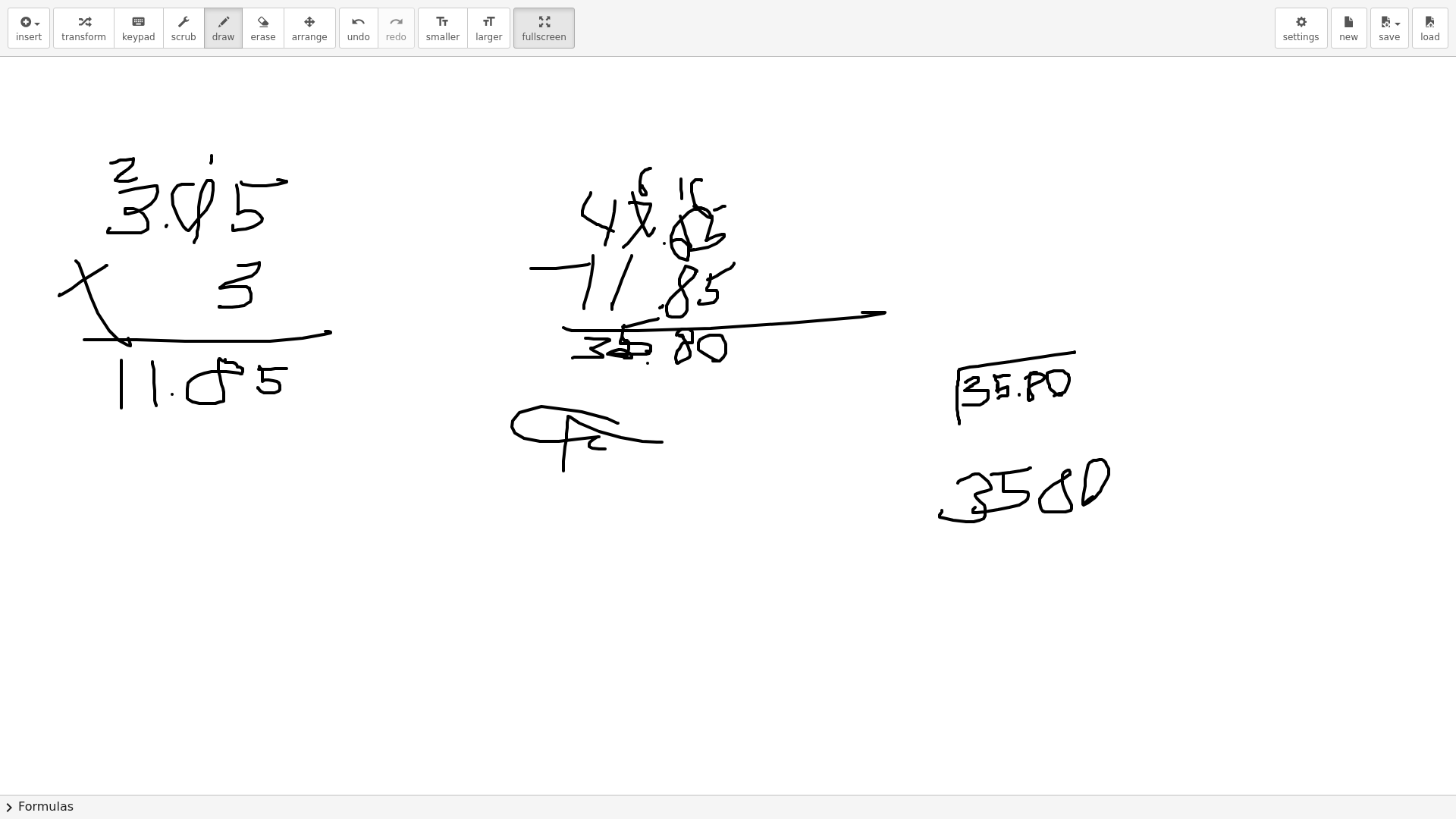
click at [1080, 503] on div at bounding box center [728, 794] width 1456 height 1475
drag, startPoint x: 942, startPoint y: 516, endPoint x: 1132, endPoint y: 435, distance: 206.5
click at [1132, 435] on div at bounding box center [728, 794] width 1456 height 1475
drag, startPoint x: 868, startPoint y: 451, endPoint x: 885, endPoint y: 455, distance: 17.5
click at [888, 454] on div at bounding box center [728, 794] width 1456 height 1475
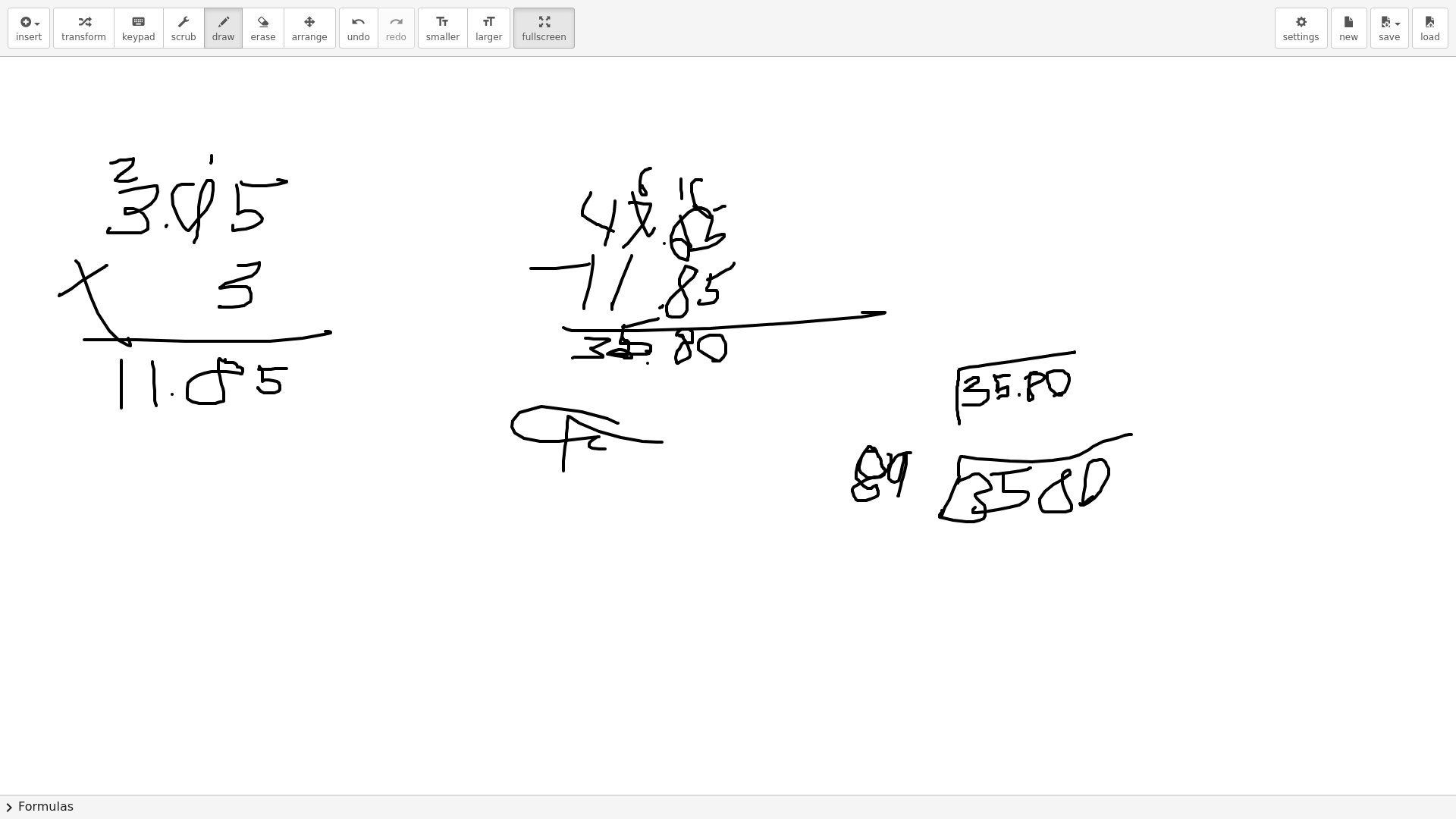
click at [900, 489] on div at bounding box center [728, 794] width 1456 height 1475
drag, startPoint x: 923, startPoint y: 460, endPoint x: 918, endPoint y: 472, distance: 13.0
click at [915, 476] on div at bounding box center [728, 794] width 1456 height 1475
drag, startPoint x: 921, startPoint y: 450, endPoint x: 946, endPoint y: 449, distance: 25.0
click at [944, 453] on div at bounding box center [728, 794] width 1456 height 1475
